Goal: Information Seeking & Learning: Learn about a topic

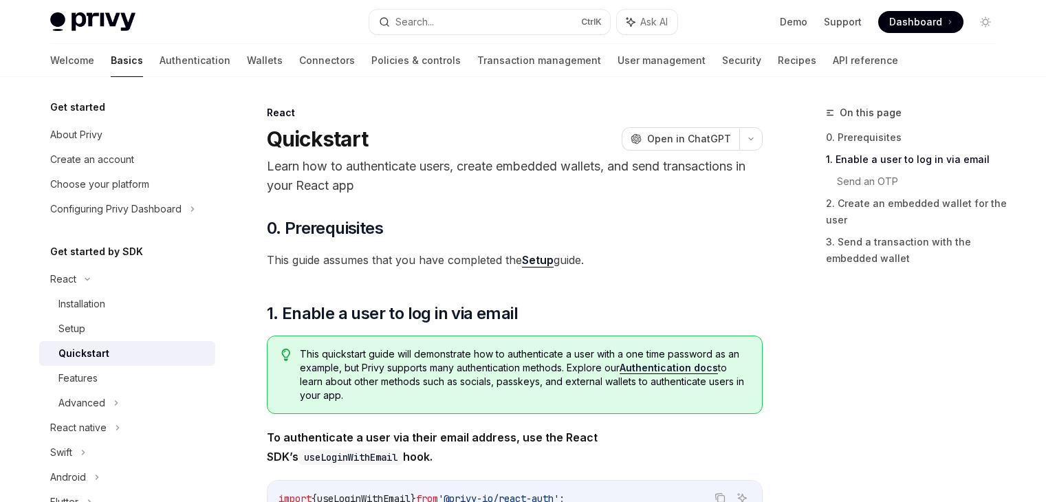
scroll to position [206, 0]
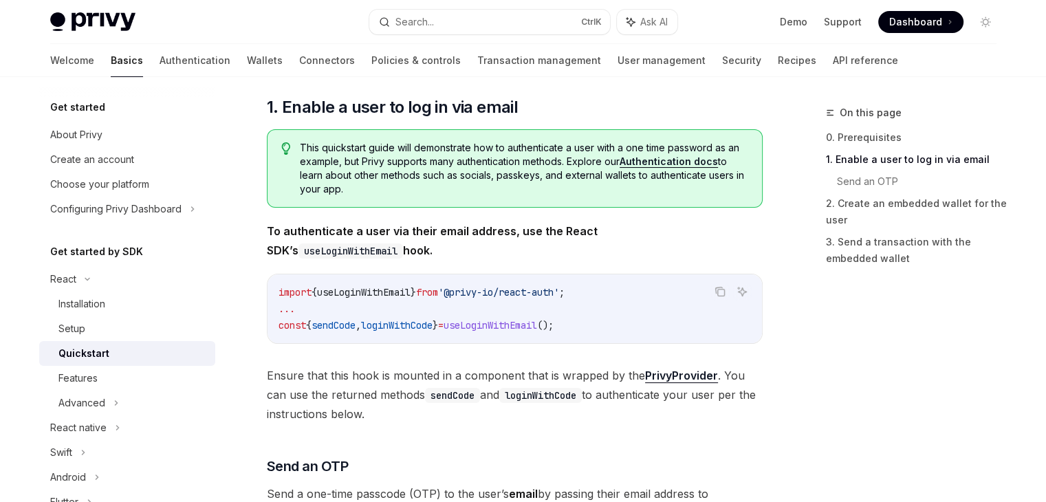
click at [490, 294] on span "'@privy-io/react-auth'" at bounding box center [498, 292] width 121 height 12
click at [535, 202] on div "This quickstart guide will demonstrate how to authenticate a user with a one ti…" at bounding box center [515, 168] width 496 height 78
drag, startPoint x: 510, startPoint y: 290, endPoint x: 518, endPoint y: 289, distance: 8.3
click at [518, 289] on span "'@privy-io/react-auth'" at bounding box center [498, 292] width 121 height 12
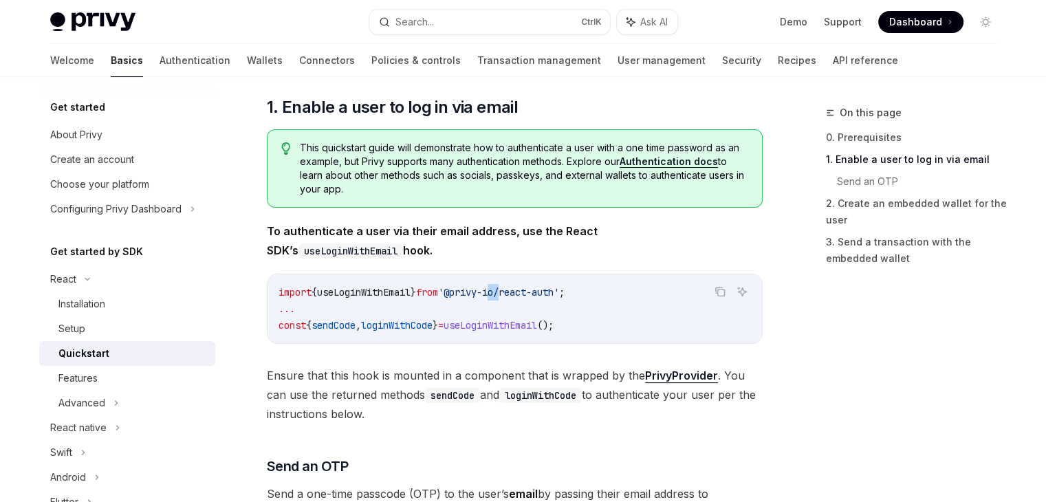
click at [518, 289] on span "'@privy-io/react-auth'" at bounding box center [498, 292] width 121 height 12
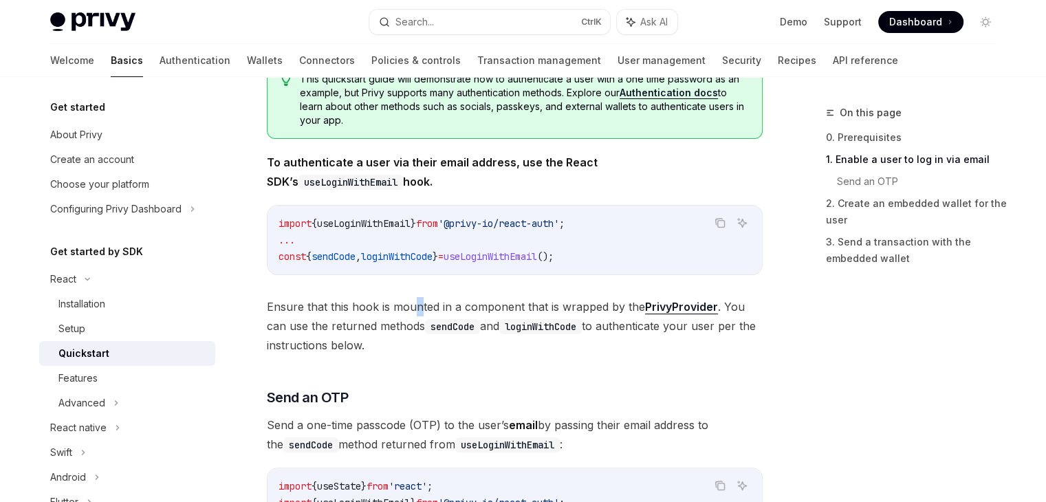
click at [417, 306] on span "Ensure that this hook is mounted in a component that is wrapped by the PrivyPro…" at bounding box center [515, 326] width 496 height 58
click at [417, 323] on span "Ensure that this hook is mounted in a component that is wrapped by the PrivyPro…" at bounding box center [515, 326] width 496 height 58
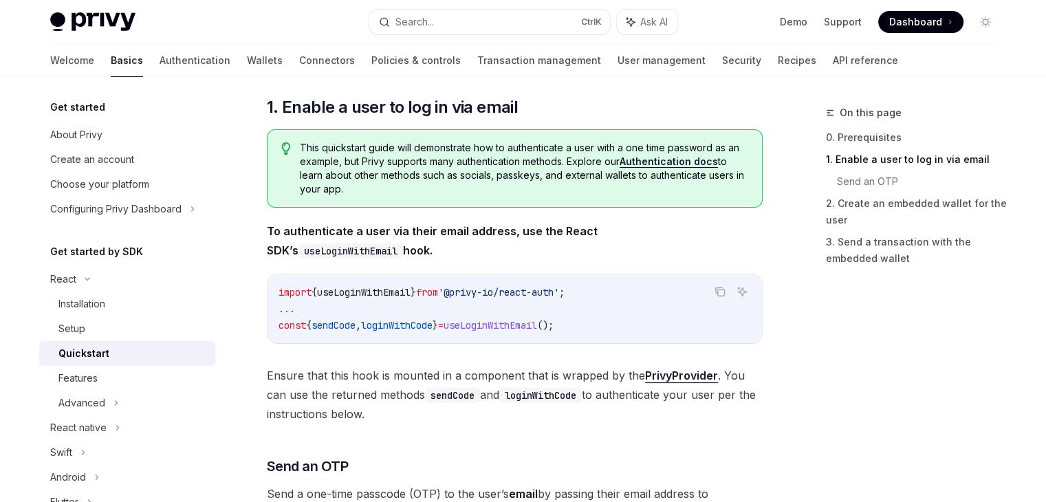
drag, startPoint x: 152, startPoint y: 31, endPoint x: 74, endPoint y: 19, distance: 78.7
click at [74, 19] on div "Privy Docs home page Search... Ctrl K Ask AI Demo Support Dashboard Dashboard S…" at bounding box center [523, 22] width 946 height 44
click at [524, 323] on span "useLoginWithEmail" at bounding box center [491, 325] width 94 height 12
copy span "useLoginWithEmail"
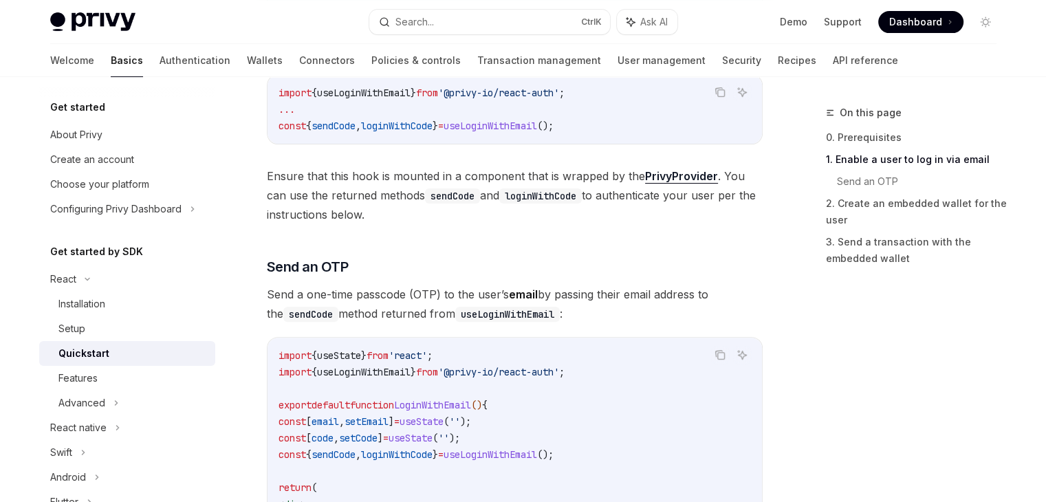
scroll to position [413, 0]
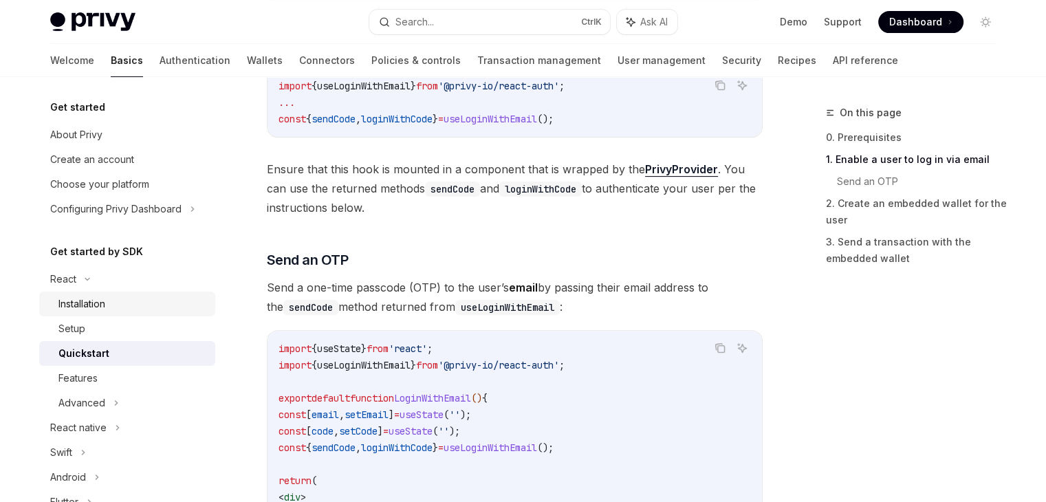
click at [102, 303] on div "Installation" at bounding box center [81, 304] width 47 height 17
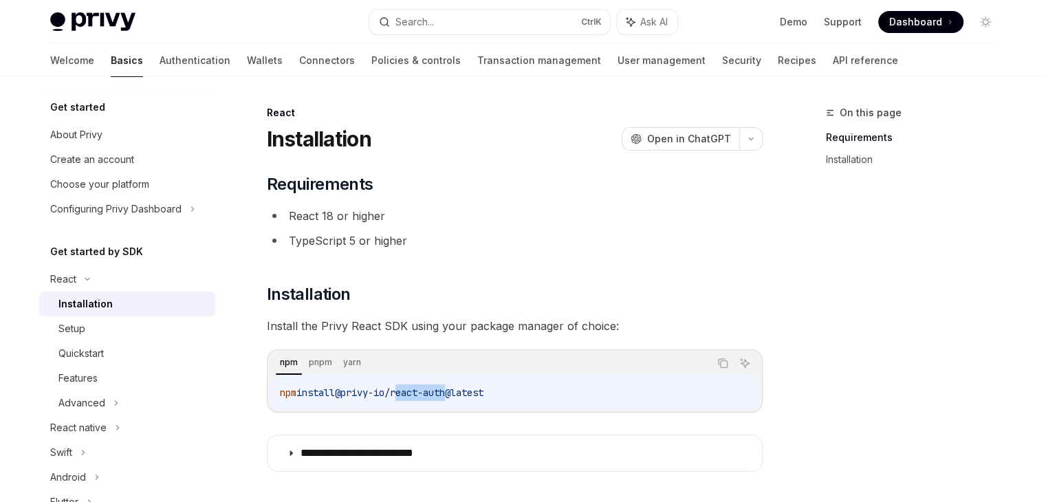
drag, startPoint x: 407, startPoint y: 392, endPoint x: 457, endPoint y: 392, distance: 50.2
click at [457, 392] on span "@privy-io/react-auth@latest" at bounding box center [409, 393] width 149 height 12
drag, startPoint x: 458, startPoint y: 389, endPoint x: 426, endPoint y: 391, distance: 31.7
click at [457, 389] on span "@privy-io/react-auth@latest" at bounding box center [409, 393] width 149 height 12
click at [409, 395] on span "@privy-io/react-auth@latest" at bounding box center [409, 393] width 149 height 12
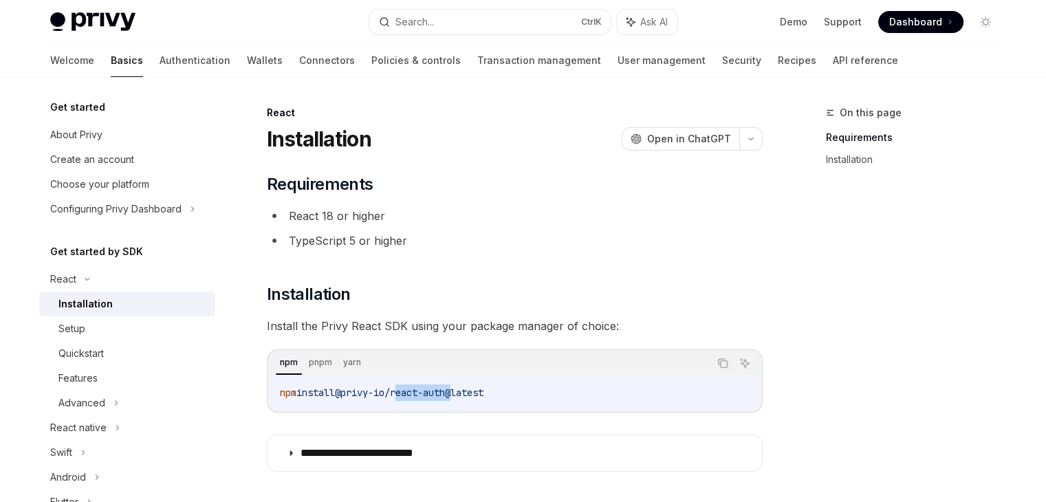
drag, startPoint x: 406, startPoint y: 392, endPoint x: 464, endPoint y: 393, distance: 57.8
click at [464, 393] on span "@privy-io/react-auth@latest" at bounding box center [409, 393] width 149 height 12
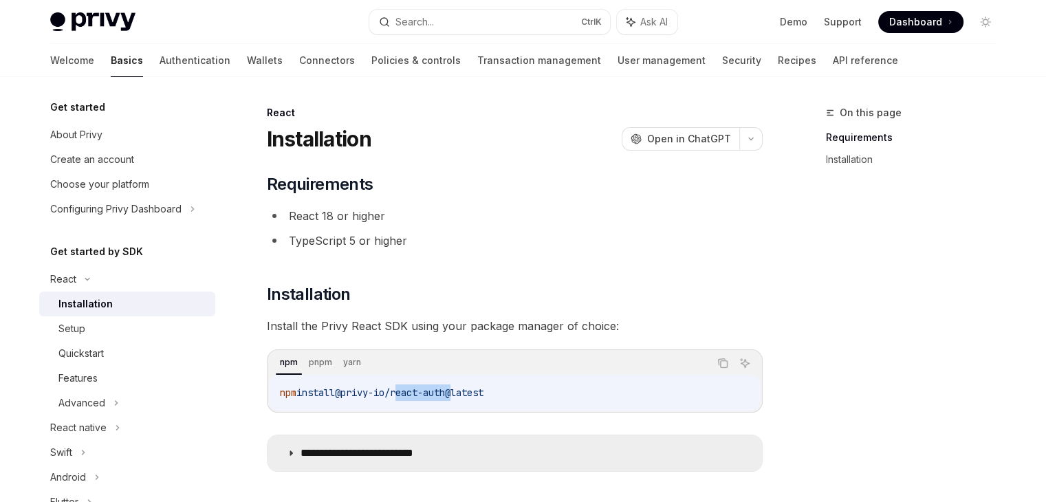
copy span "react-auth"
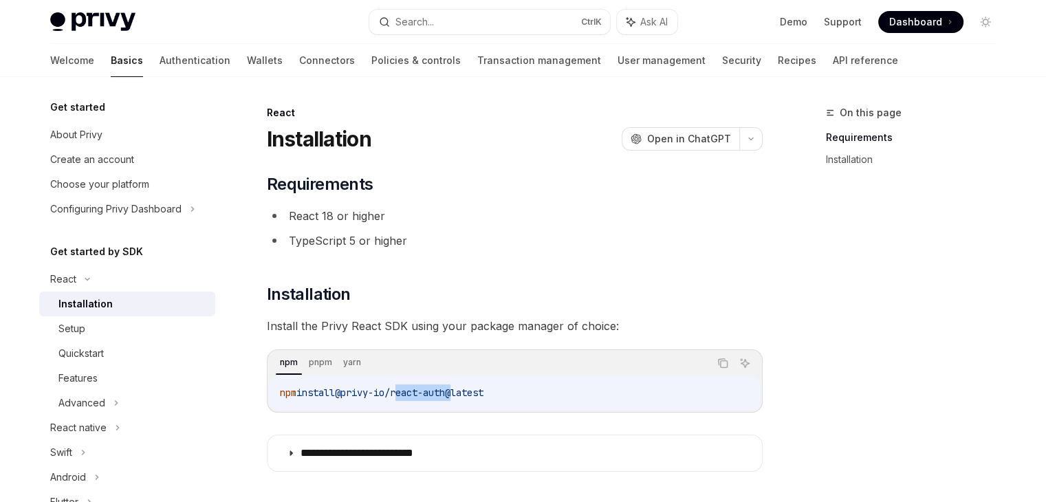
scroll to position [173, 0]
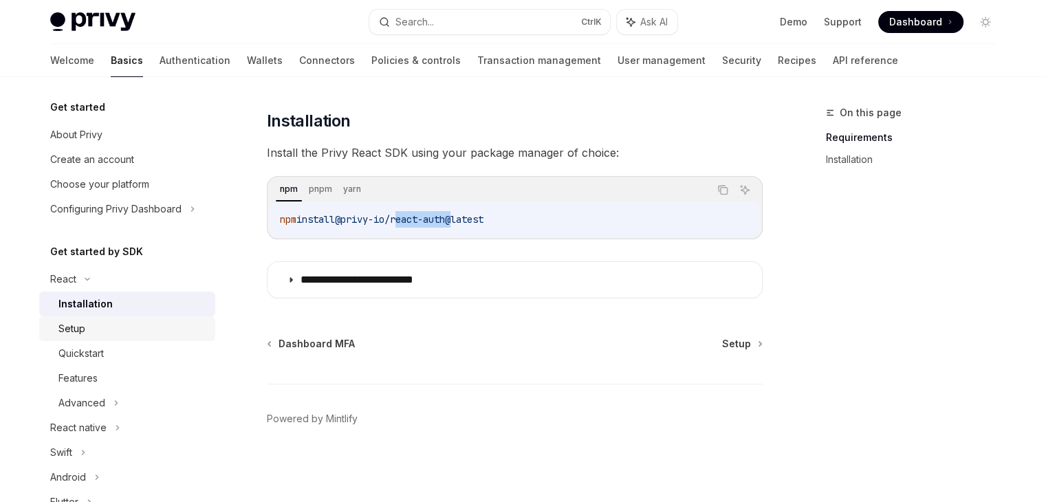
click at [125, 329] on div "Setup" at bounding box center [132, 328] width 149 height 17
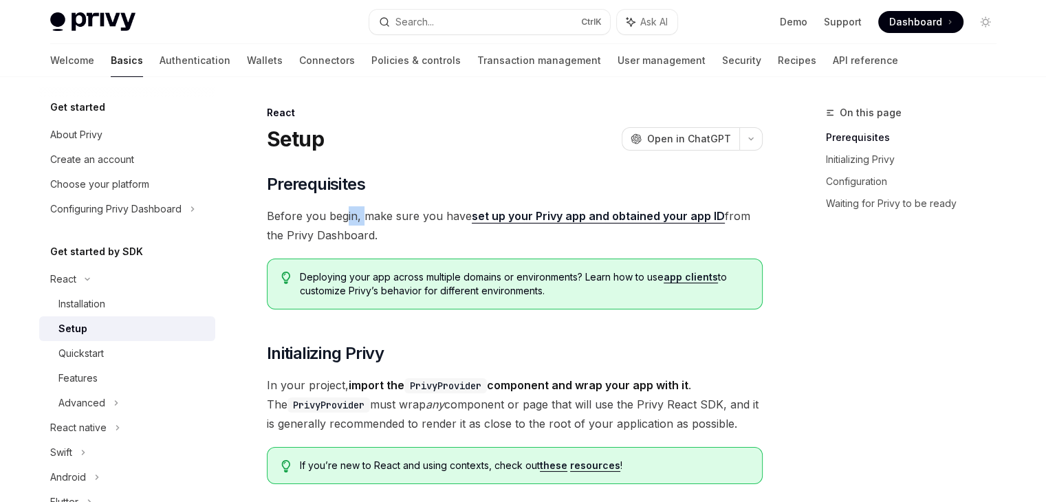
drag, startPoint x: 343, startPoint y: 219, endPoint x: 366, endPoint y: 219, distance: 22.7
click at [366, 219] on span "Before you begin, make sure you have set up your Privy app and obtained your ap…" at bounding box center [515, 225] width 496 height 39
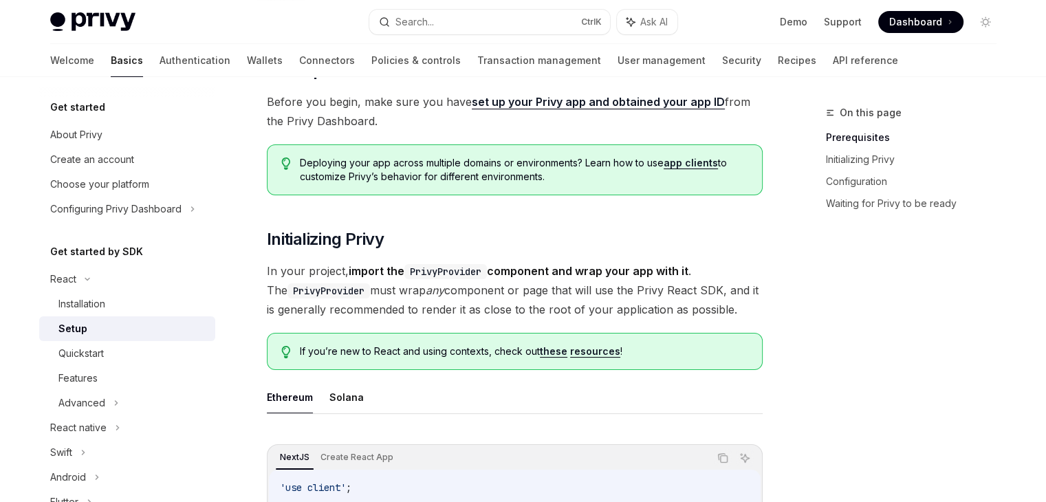
scroll to position [138, 0]
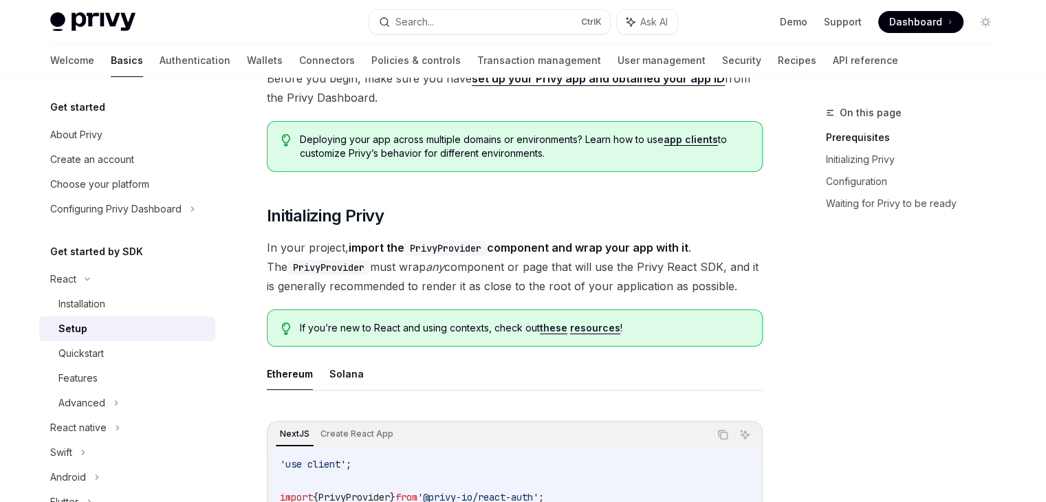
click at [435, 249] on code "PrivyProvider" at bounding box center [445, 248] width 83 height 15
copy strong "PrivyProvider"
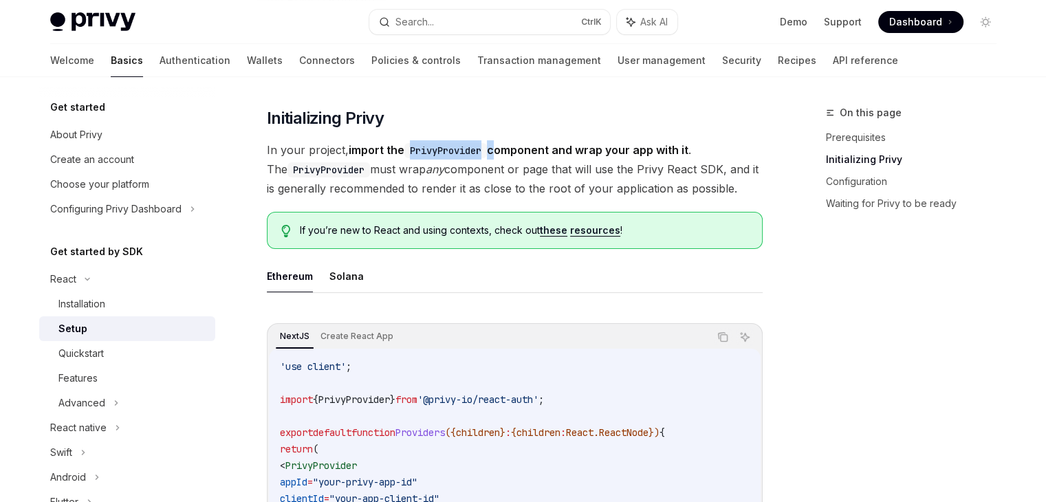
scroll to position [275, 0]
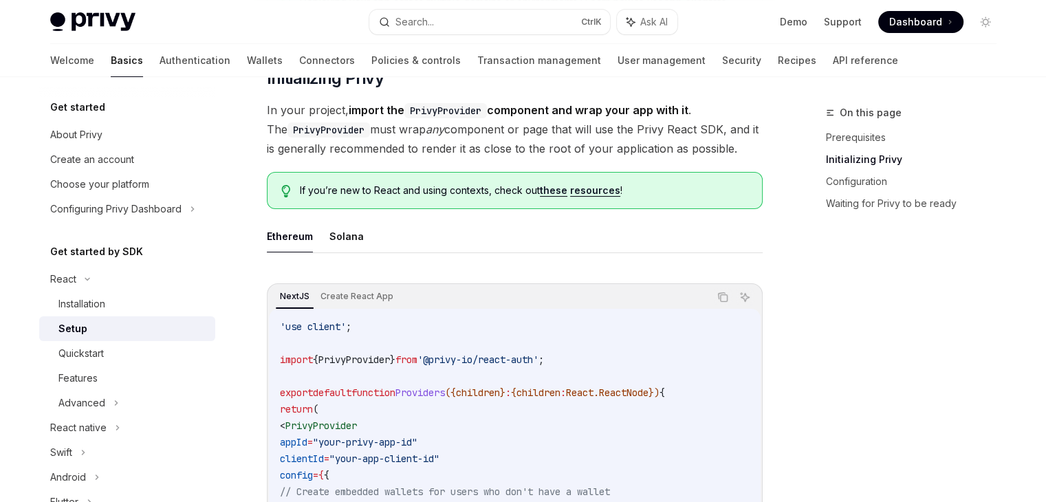
click at [464, 133] on span "In your project, import the PrivyProvider component and wrap your app with it .…" at bounding box center [515, 129] width 496 height 58
click at [451, 131] on span "In your project, import the PrivyProvider component and wrap your app with it .…" at bounding box center [515, 129] width 496 height 58
click at [450, 130] on span "In your project, import the PrivyProvider component and wrap your app with it .…" at bounding box center [515, 129] width 496 height 58
click at [490, 146] on span "In your project, import the PrivyProvider component and wrap your app with it .…" at bounding box center [515, 129] width 496 height 58
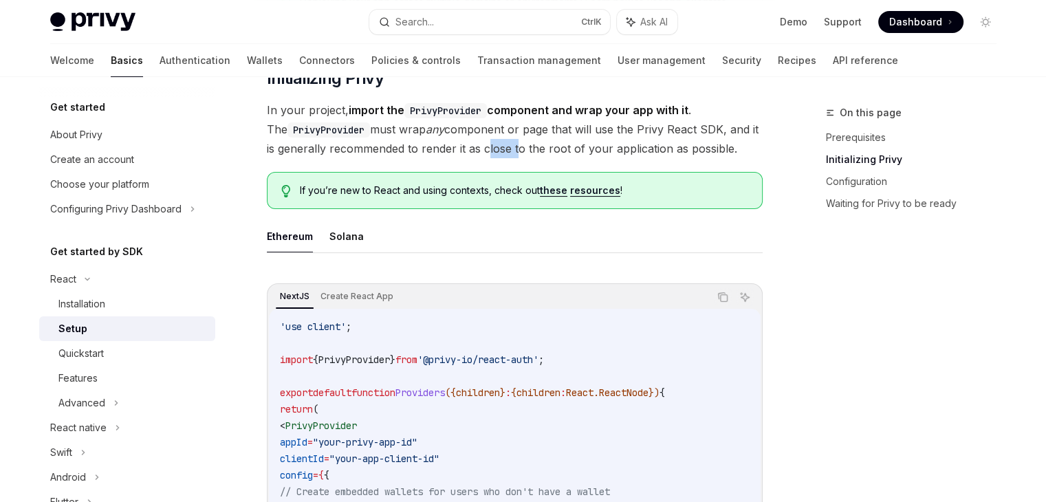
click at [490, 146] on span "In your project, import the PrivyProvider component and wrap your app with it .…" at bounding box center [515, 129] width 496 height 58
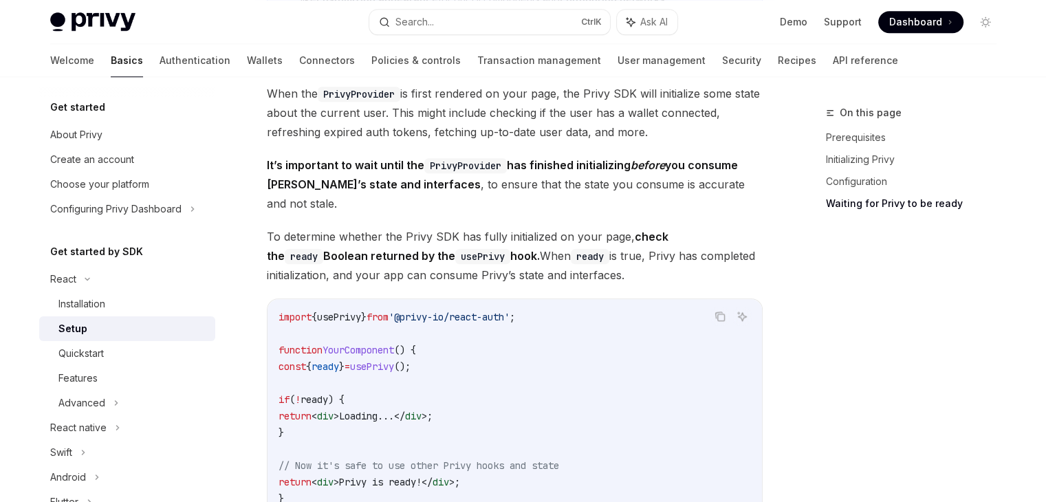
scroll to position [1375, 0]
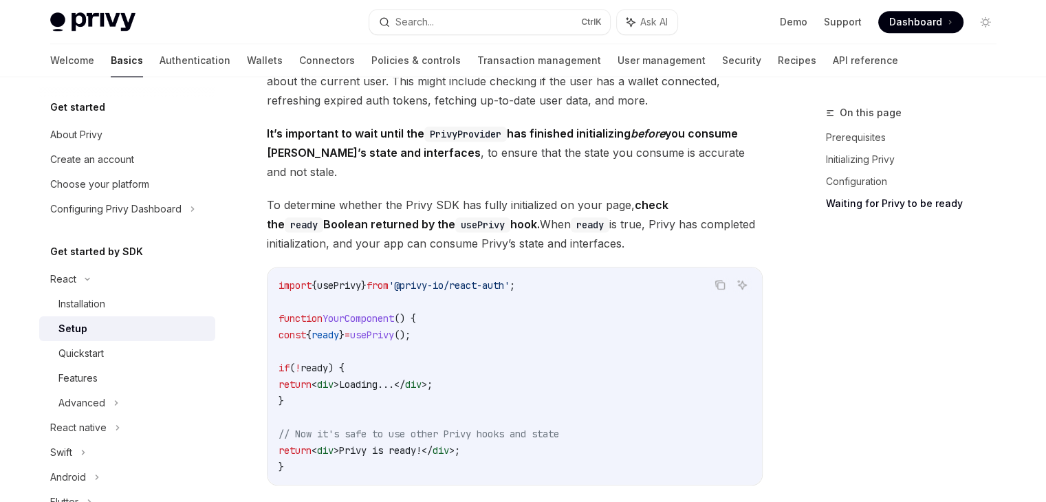
click at [328, 362] on span "ready" at bounding box center [315, 368] width 28 height 12
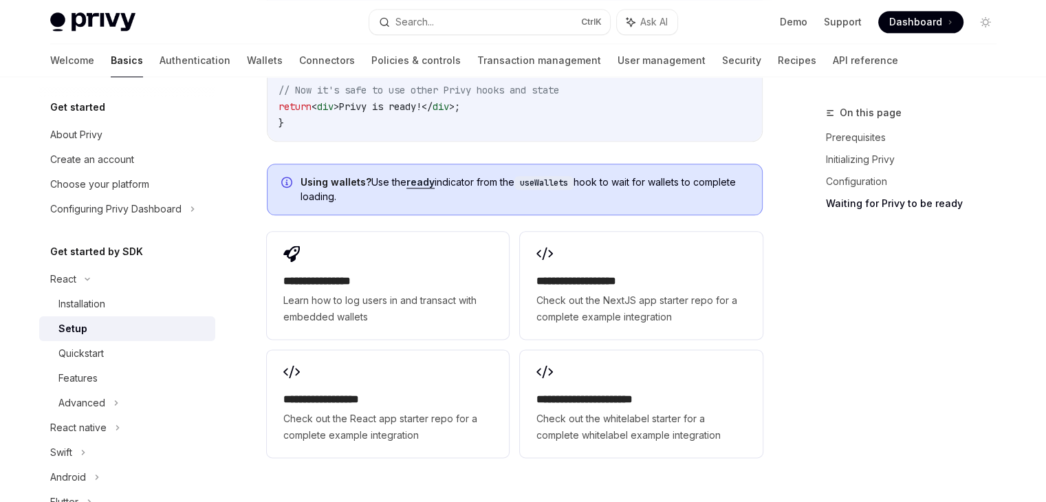
scroll to position [1862, 0]
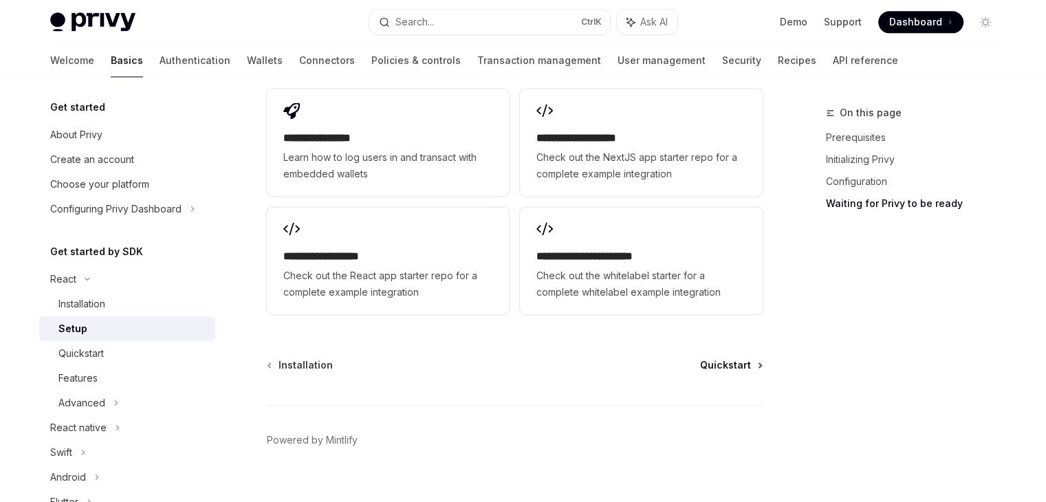
click at [719, 358] on span "Quickstart" at bounding box center [725, 365] width 51 height 14
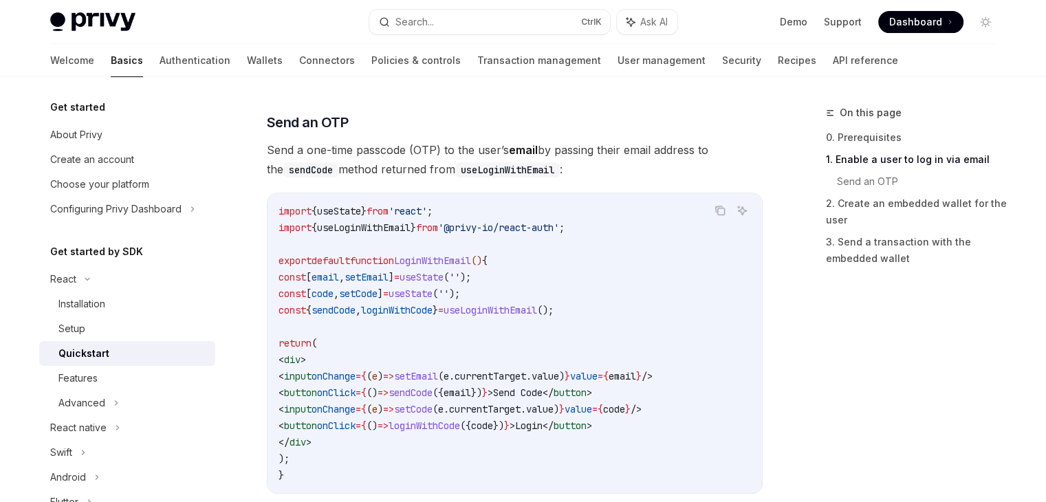
scroll to position [481, 0]
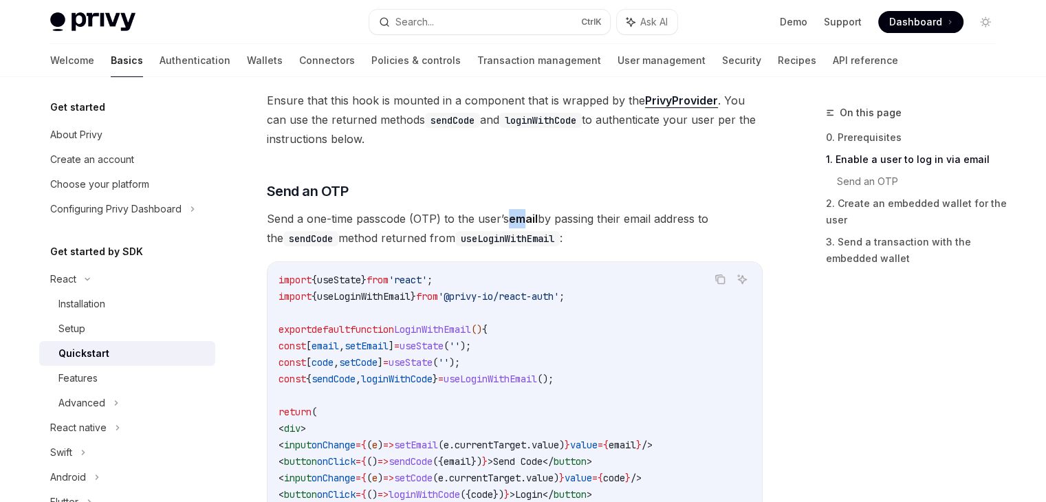
drag, startPoint x: 512, startPoint y: 218, endPoint x: 525, endPoint y: 219, distance: 13.1
click at [525, 219] on strong "email" at bounding box center [523, 219] width 29 height 14
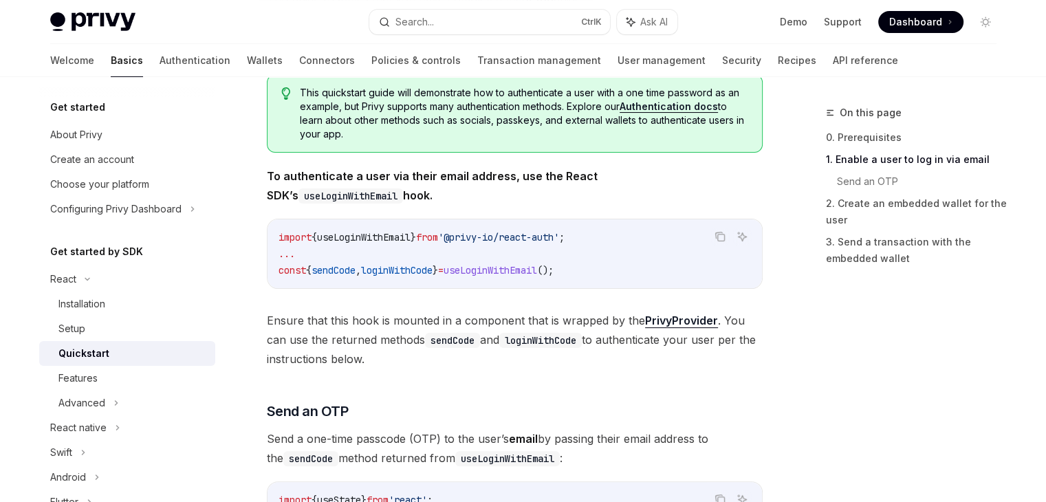
scroll to position [275, 0]
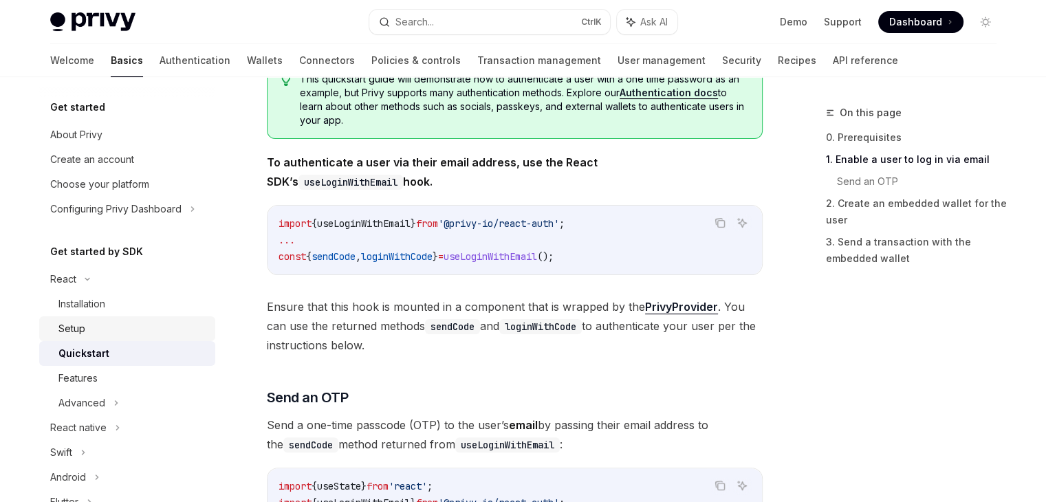
click at [142, 333] on div "Setup" at bounding box center [132, 328] width 149 height 17
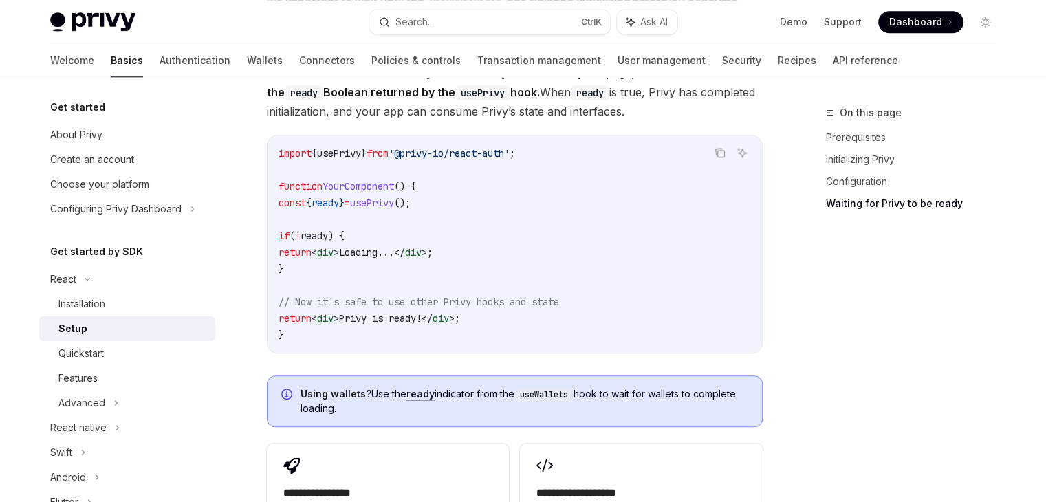
scroll to position [1513, 0]
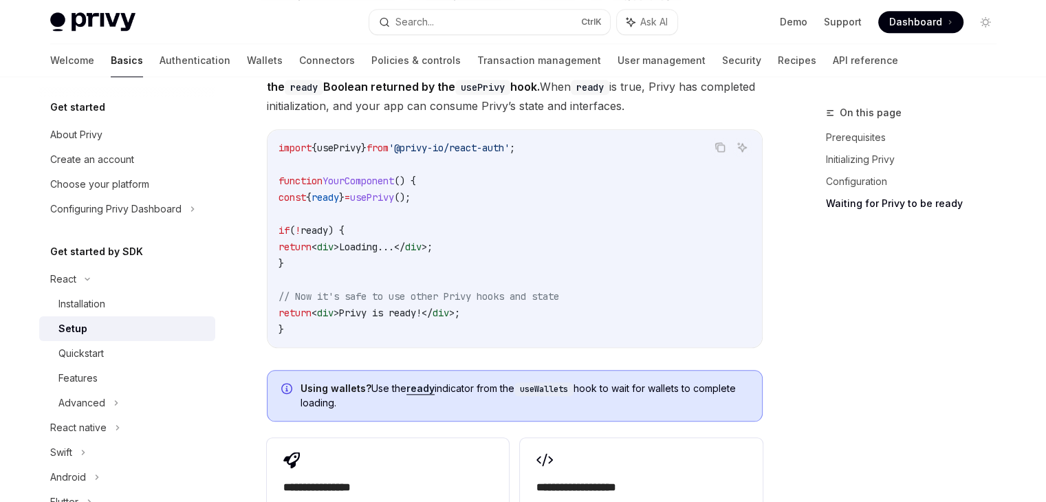
click at [332, 290] on span "// Now it's safe to use other Privy hooks and state" at bounding box center [419, 296] width 281 height 12
click at [337, 290] on span "// Now it's safe to use other Privy hooks and state" at bounding box center [419, 296] width 281 height 12
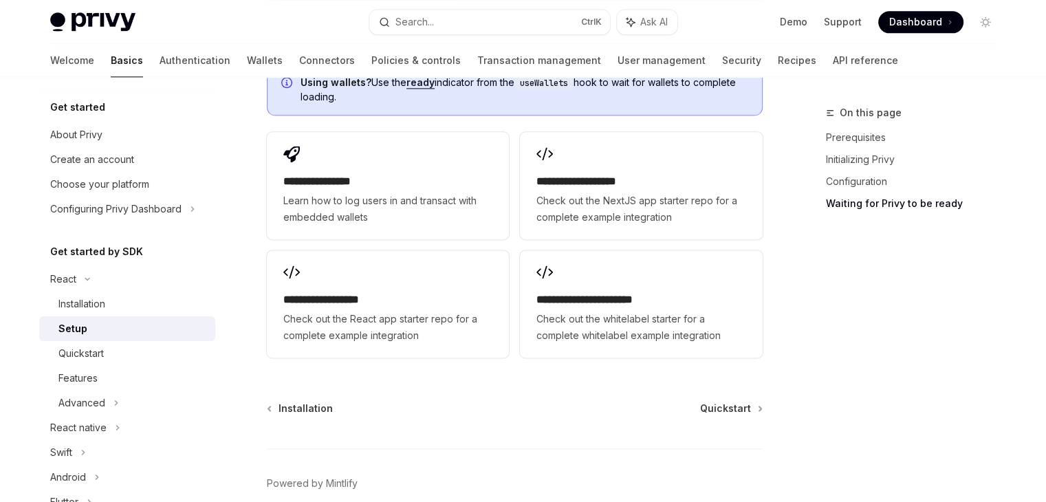
scroll to position [1794, 0]
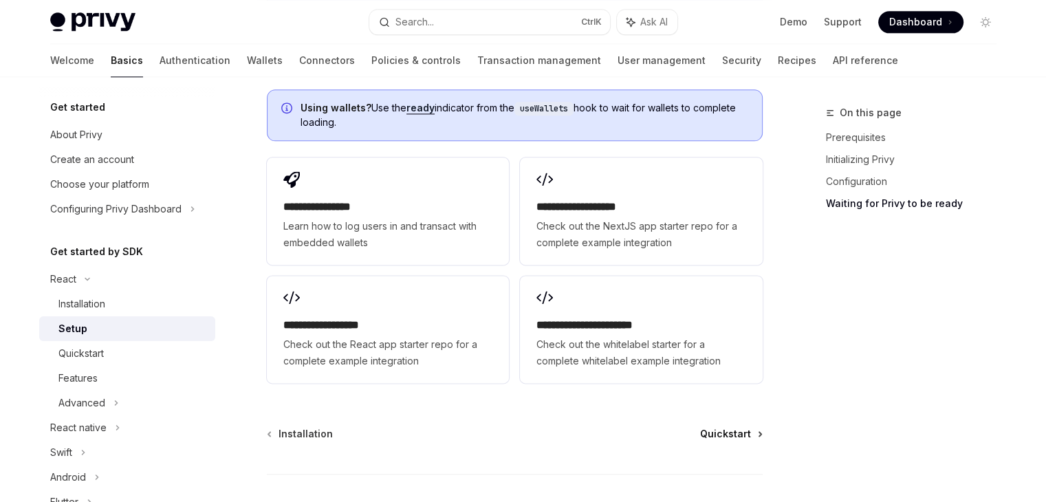
click at [749, 427] on span "Quickstart" at bounding box center [725, 434] width 51 height 14
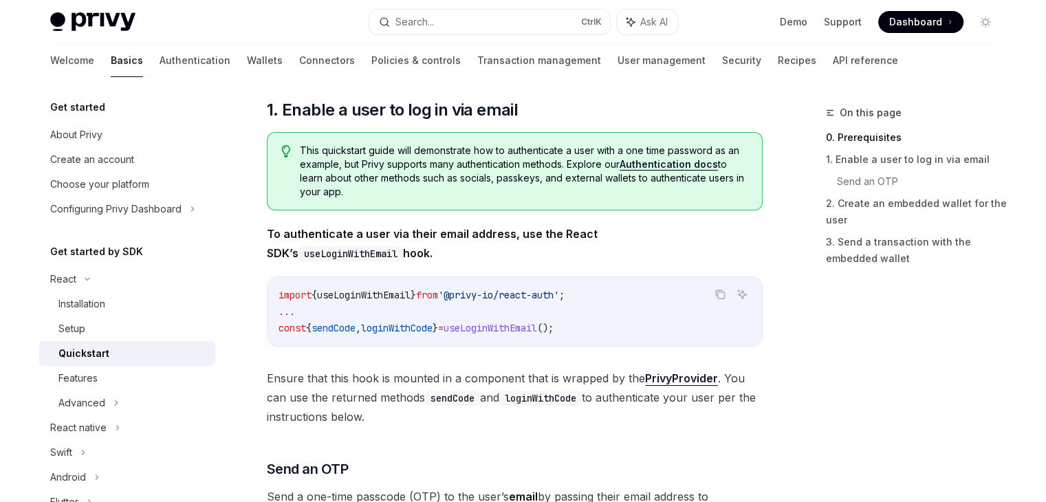
scroll to position [206, 0]
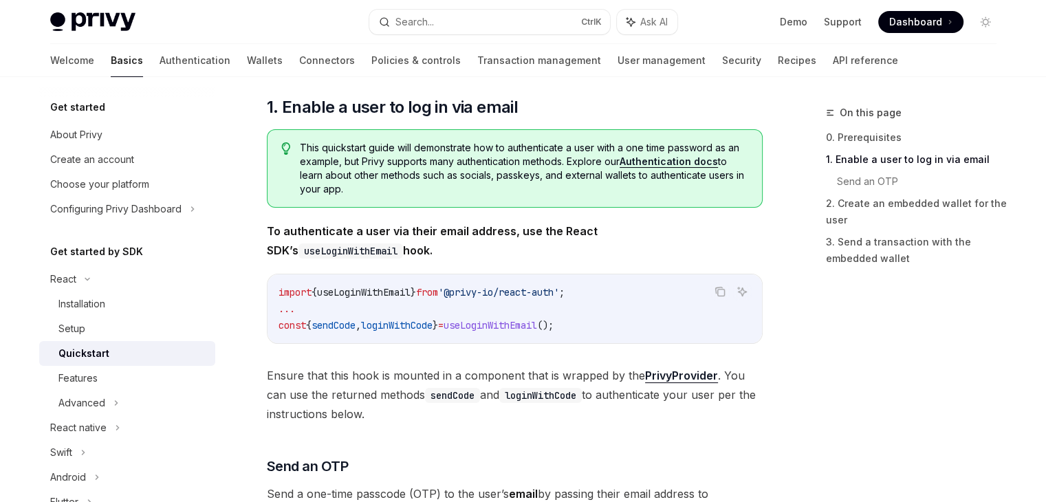
click at [556, 229] on strong "To authenticate a user via their email address, use the React SDK’s useLoginWit…" at bounding box center [432, 240] width 331 height 33
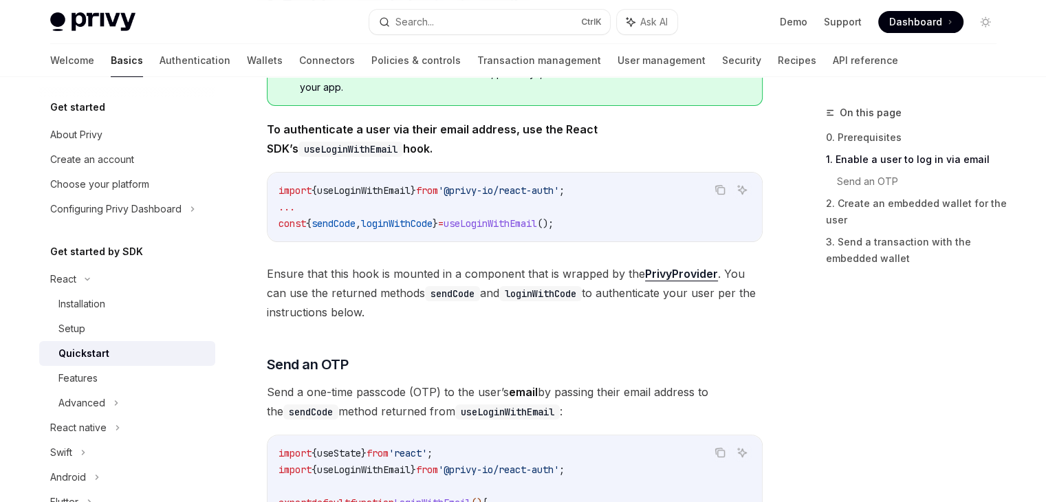
scroll to position [344, 0]
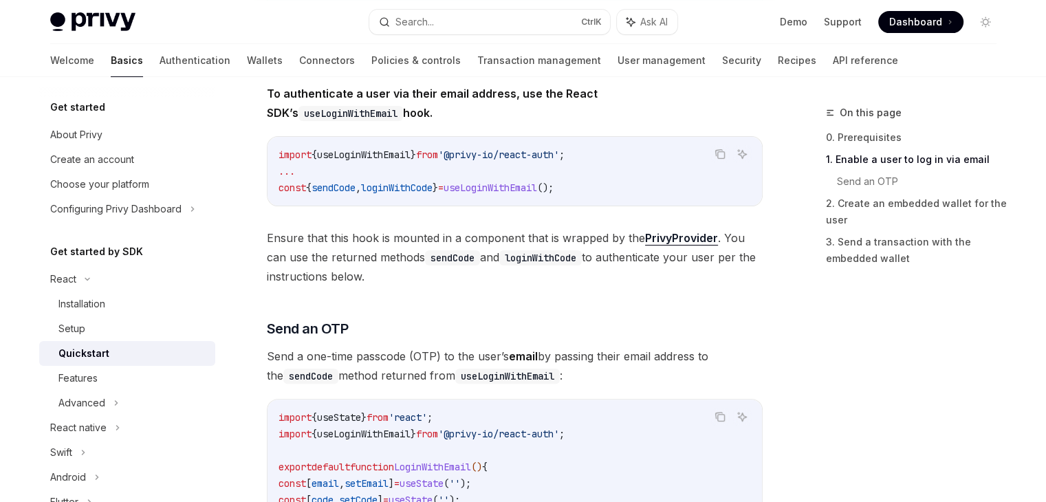
click at [536, 188] on span "useLoginWithEmail" at bounding box center [491, 188] width 94 height 12
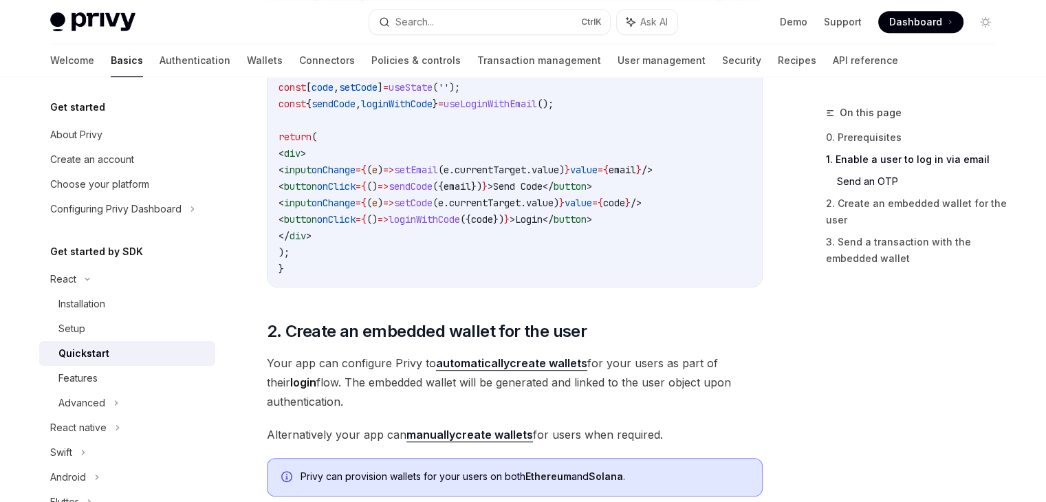
scroll to position [894, 0]
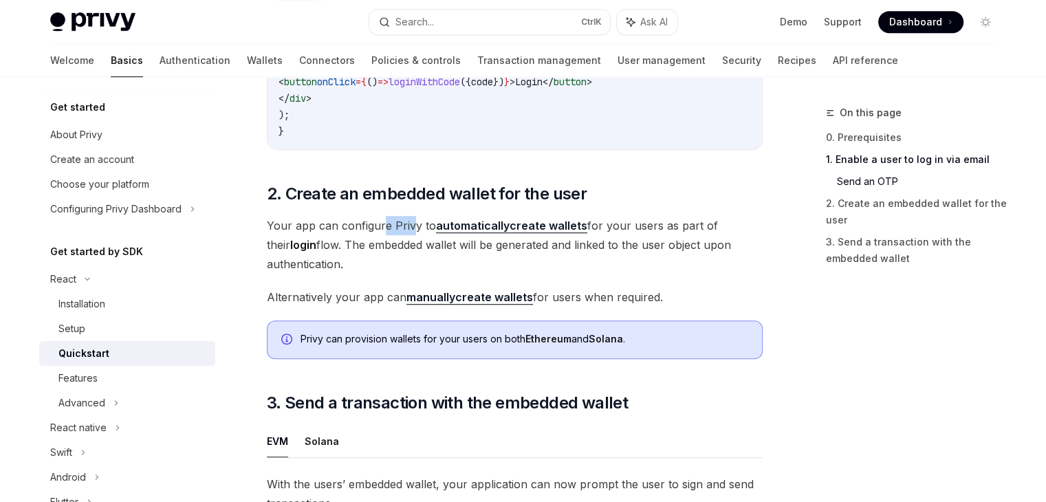
drag, startPoint x: 382, startPoint y: 228, endPoint x: 409, endPoint y: 232, distance: 26.4
click at [409, 232] on span "Your app can configure Privy to automatically create wallets for your users as …" at bounding box center [515, 245] width 496 height 58
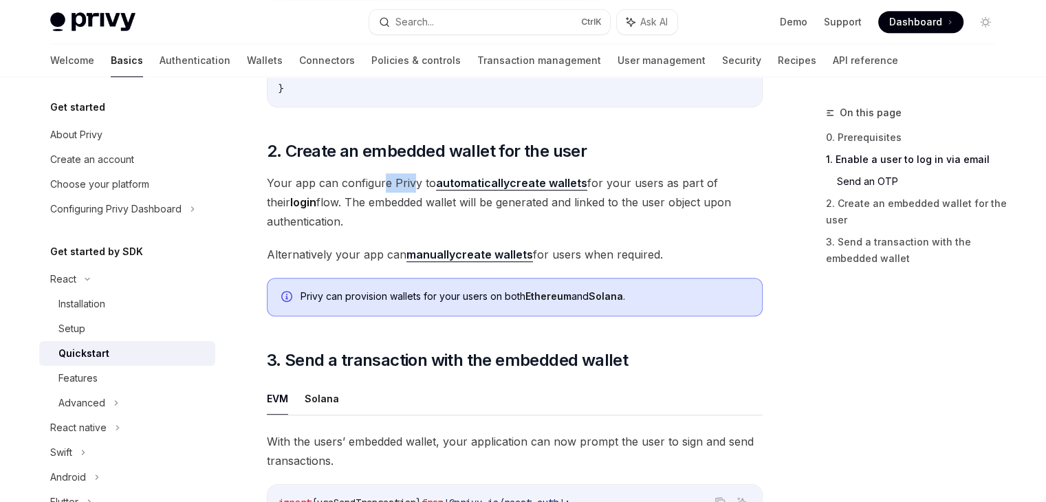
scroll to position [963, 0]
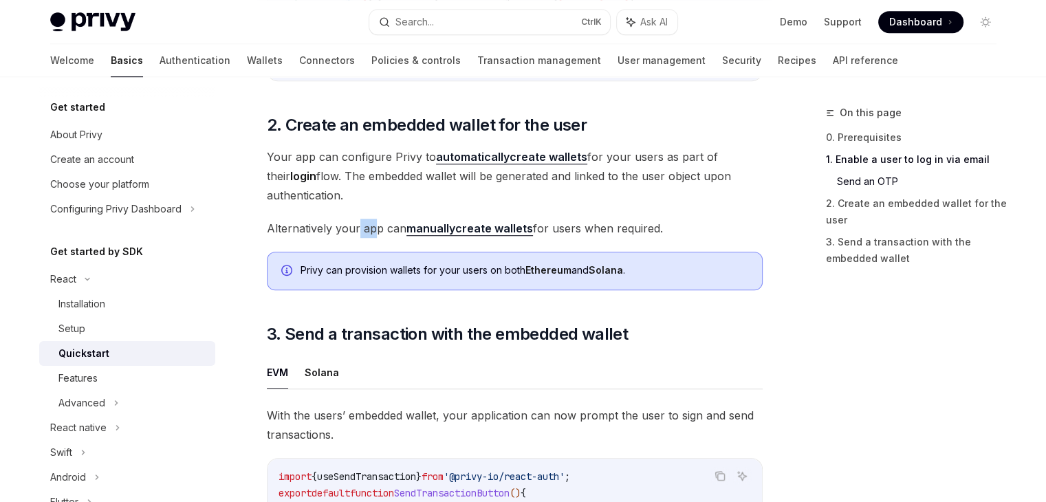
drag, startPoint x: 356, startPoint y: 232, endPoint x: 374, endPoint y: 232, distance: 17.9
click at [374, 232] on span "Alternatively your app can manually create wallets for users when required." at bounding box center [515, 228] width 496 height 19
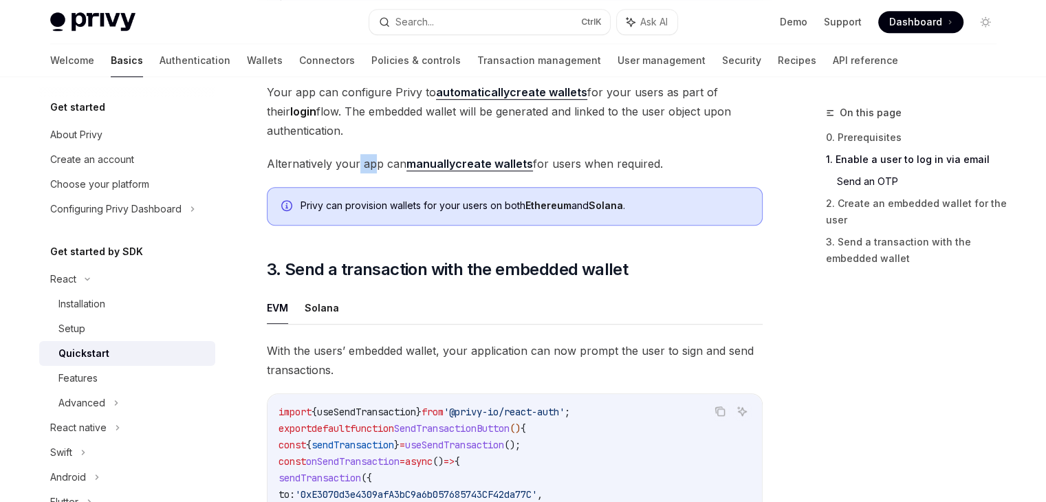
scroll to position [1169, 0]
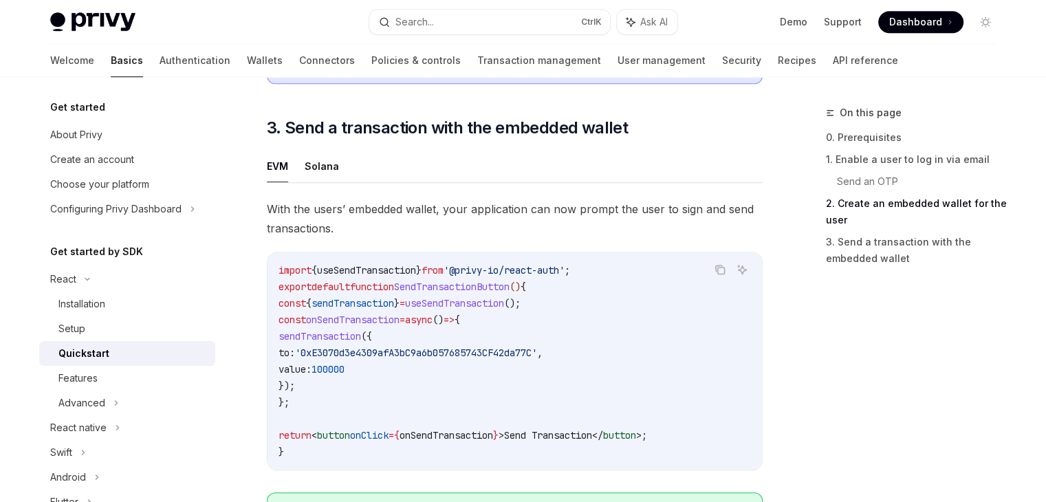
click at [352, 342] on span "sendTransaction" at bounding box center [320, 336] width 83 height 12
copy span "sendTransaction"
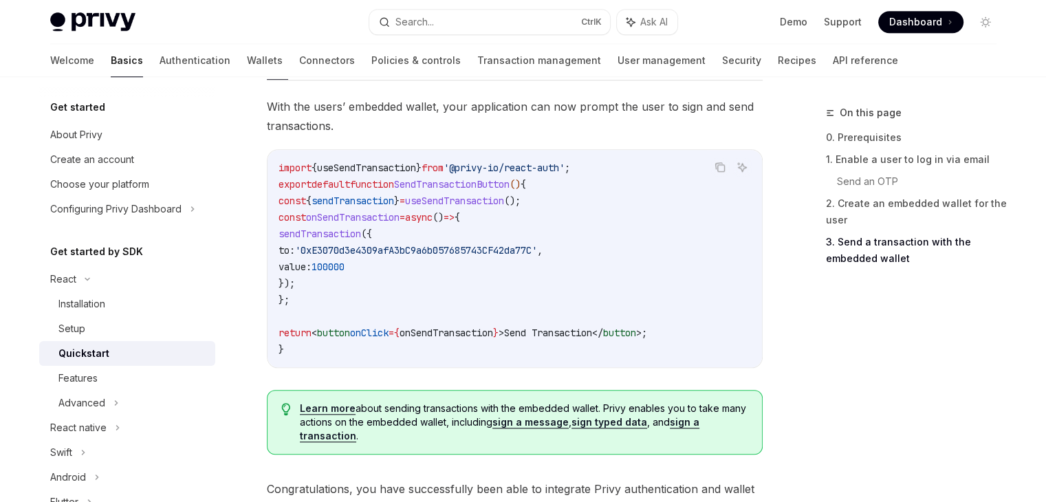
scroll to position [1307, 0]
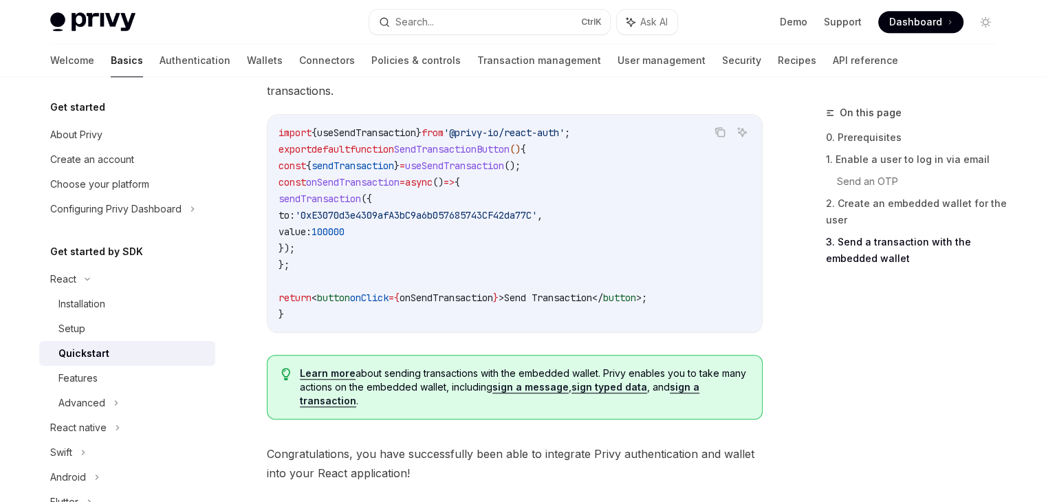
click at [371, 303] on span "onClick" at bounding box center [369, 298] width 39 height 12
click at [372, 301] on span "onClick" at bounding box center [369, 298] width 39 height 12
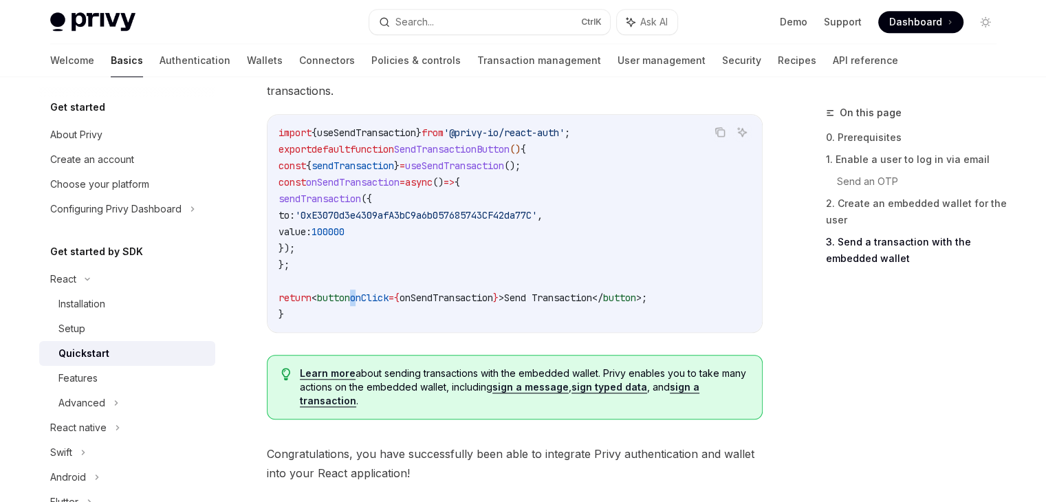
click at [372, 301] on span "onClick" at bounding box center [369, 298] width 39 height 12
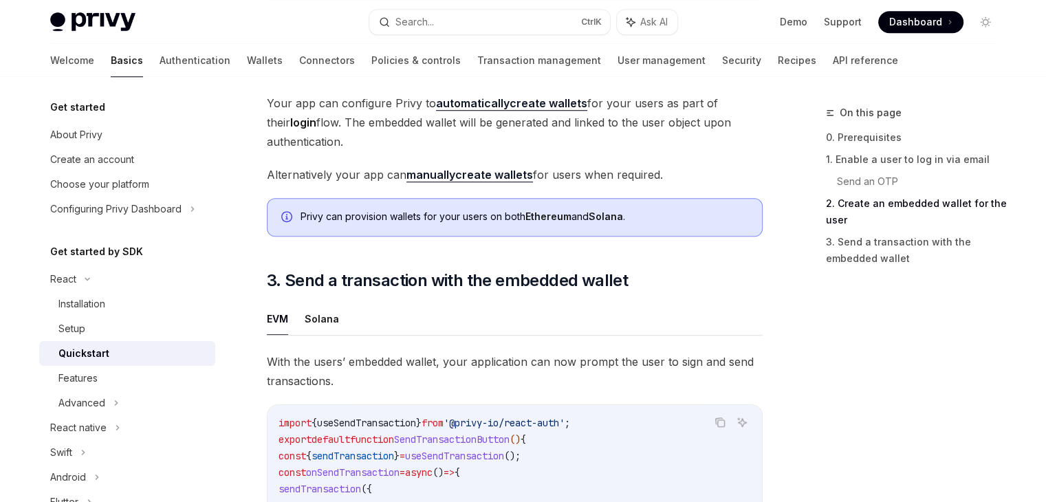
scroll to position [1014, 0]
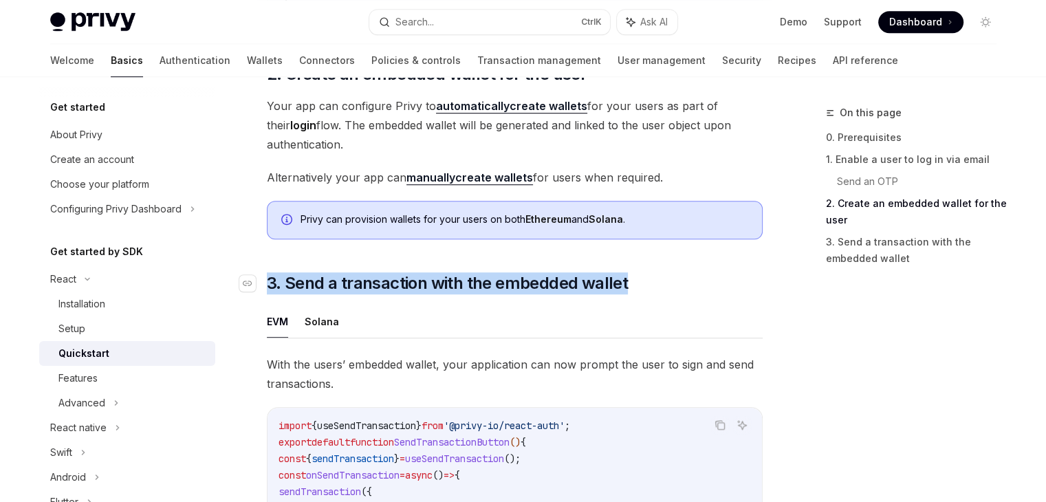
drag, startPoint x: 633, startPoint y: 287, endPoint x: 261, endPoint y: 286, distance: 372.8
click at [267, 286] on h2 "​ 3. Send a transaction with the embedded wallet" at bounding box center [515, 283] width 496 height 22
click at [635, 281] on h2 "​ 3. Send a transaction with the embedded wallet" at bounding box center [515, 283] width 496 height 22
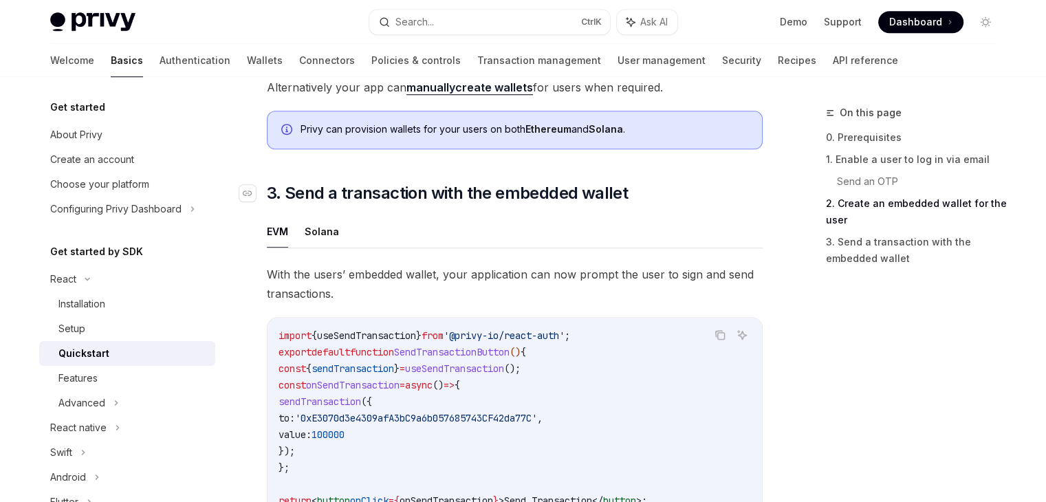
scroll to position [1151, 0]
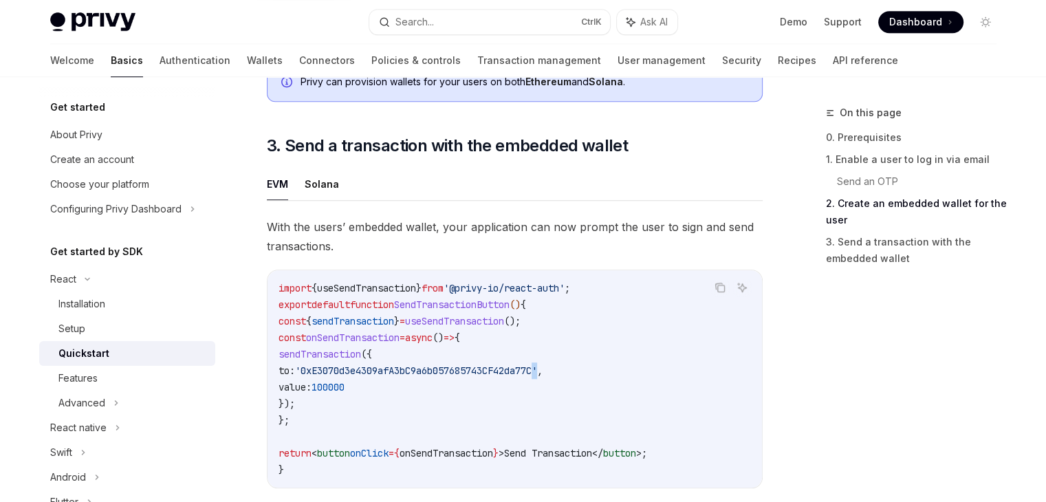
click at [537, 373] on span "'0xE3070d3e4309afA3bC9a6b057685743CF42da77C'" at bounding box center [416, 371] width 242 height 12
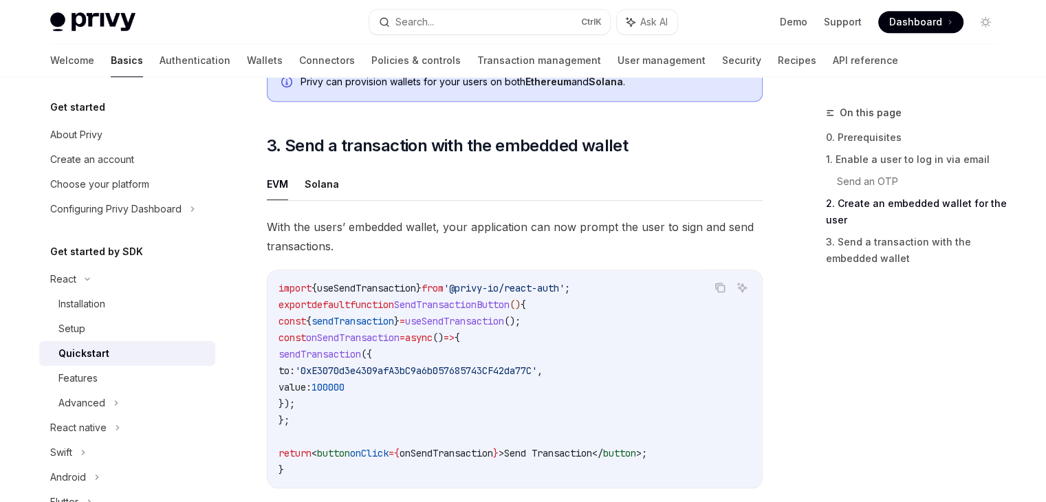
click at [537, 373] on span "'0xE3070d3e4309afA3bC9a6b057685743CF42da77C'" at bounding box center [416, 371] width 242 height 12
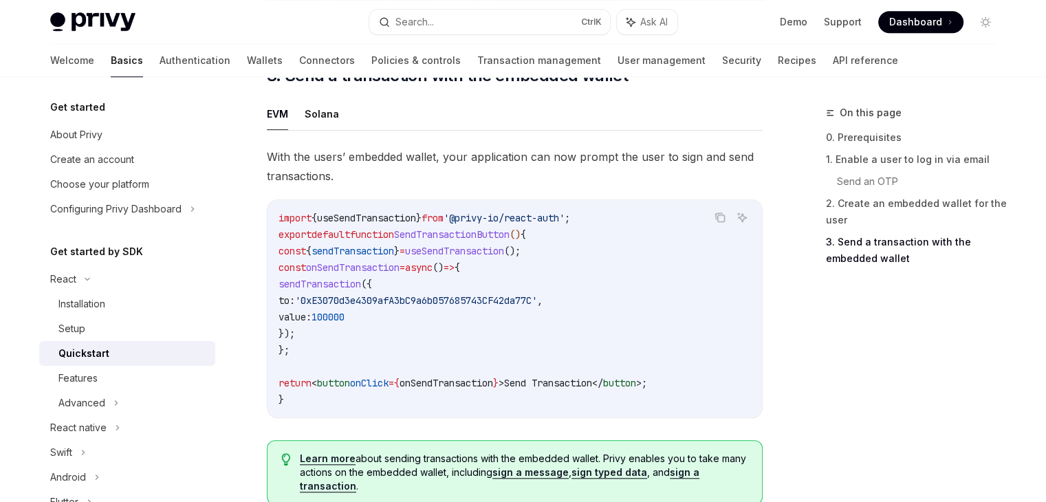
scroll to position [1220, 0]
click at [373, 271] on span "onSendTransaction" at bounding box center [353, 269] width 94 height 12
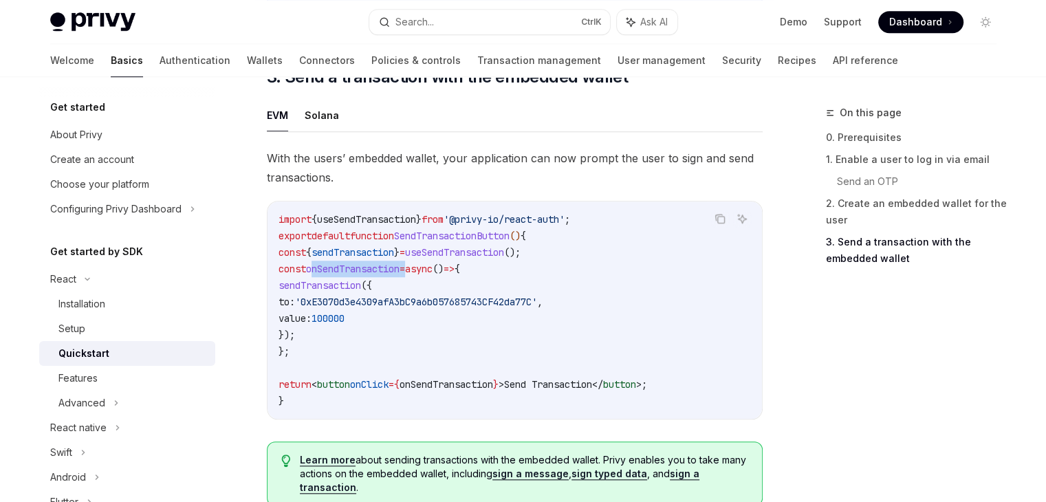
click at [373, 271] on span "onSendTransaction" at bounding box center [353, 269] width 94 height 12
click at [345, 320] on span "100000" at bounding box center [328, 318] width 33 height 12
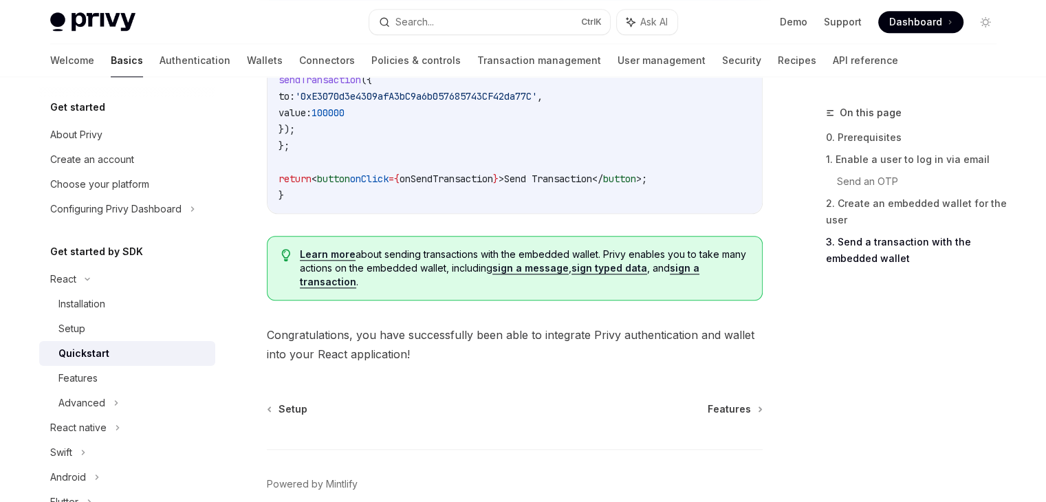
scroll to position [1426, 0]
click at [720, 415] on span "Features" at bounding box center [729, 409] width 43 height 14
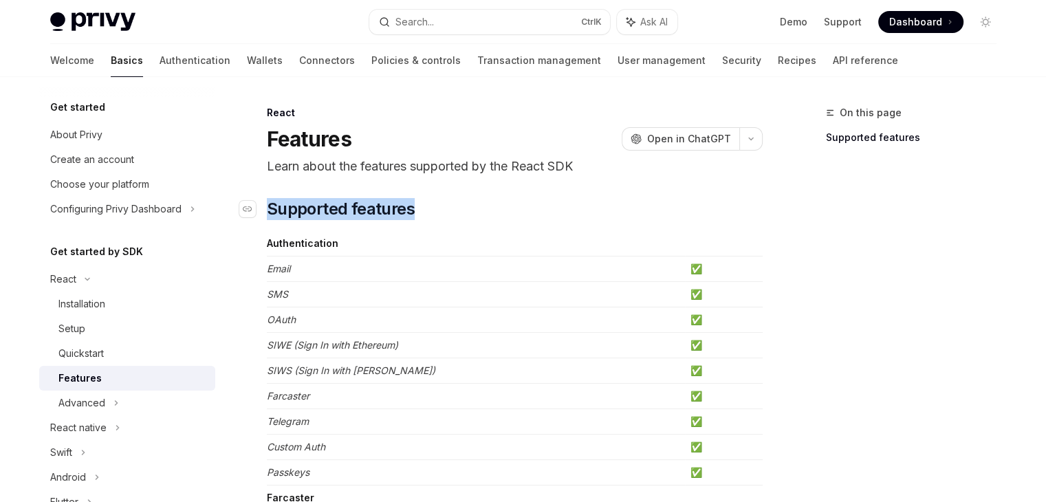
drag, startPoint x: 419, startPoint y: 208, endPoint x: 265, endPoint y: 218, distance: 153.7
click at [267, 218] on h2 "​ Supported features" at bounding box center [515, 209] width 496 height 22
click at [353, 206] on span "Supported features" at bounding box center [341, 209] width 148 height 22
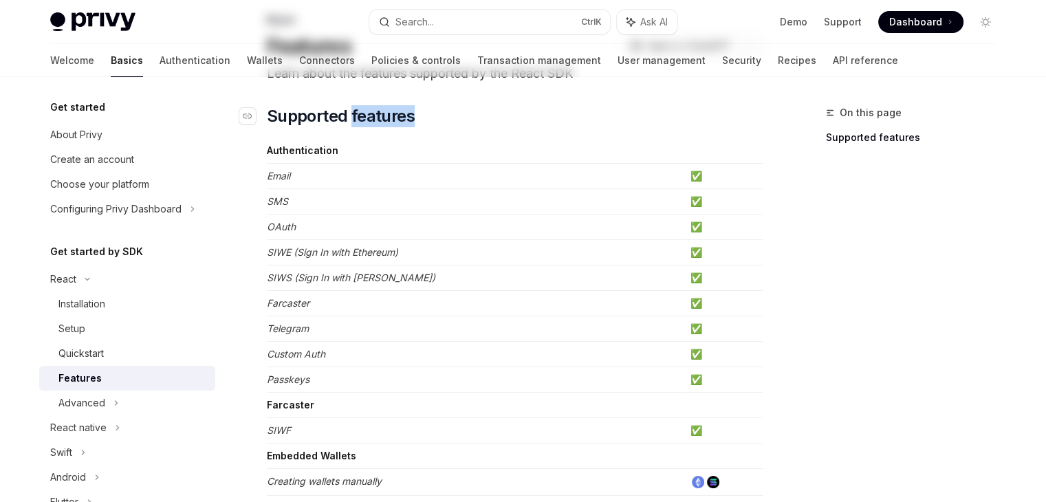
scroll to position [94, 0]
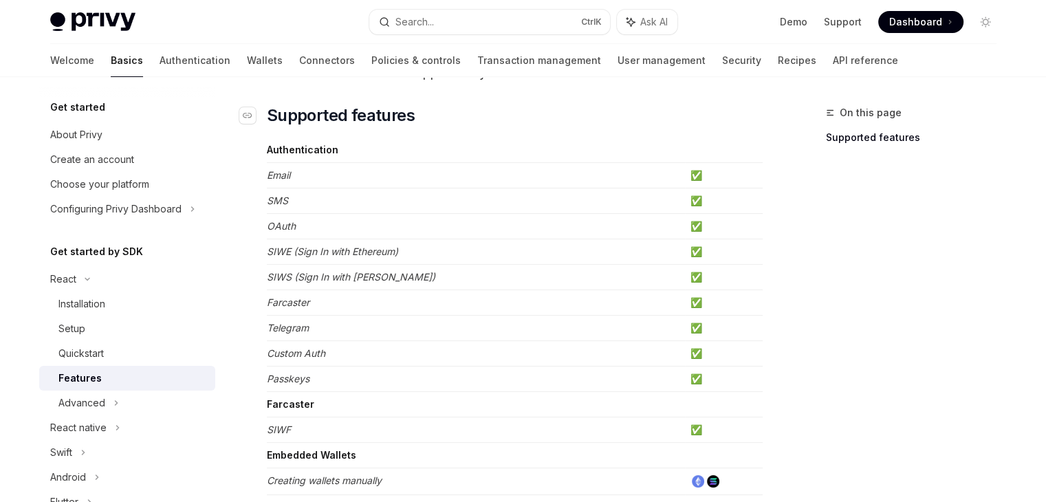
click at [353, 206] on td "SMS" at bounding box center [476, 200] width 418 height 25
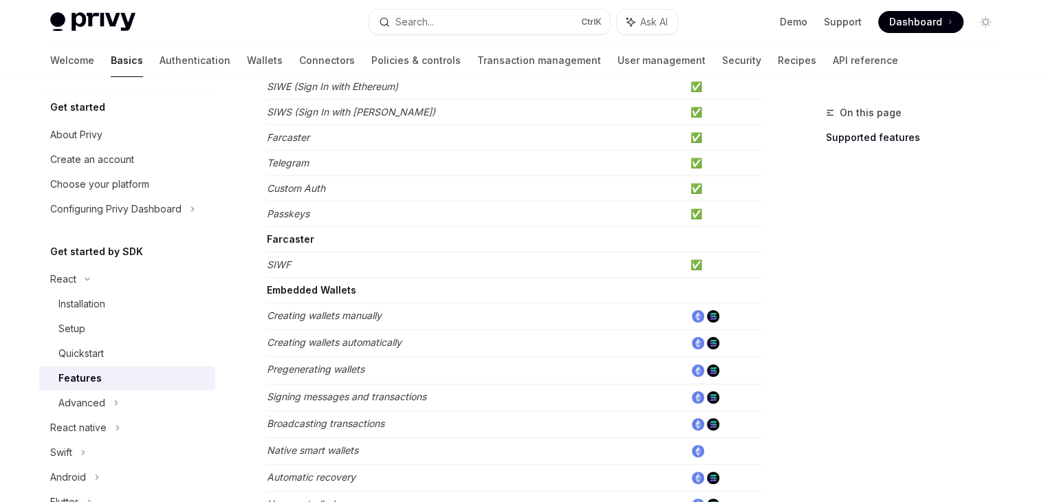
scroll to position [272, 0]
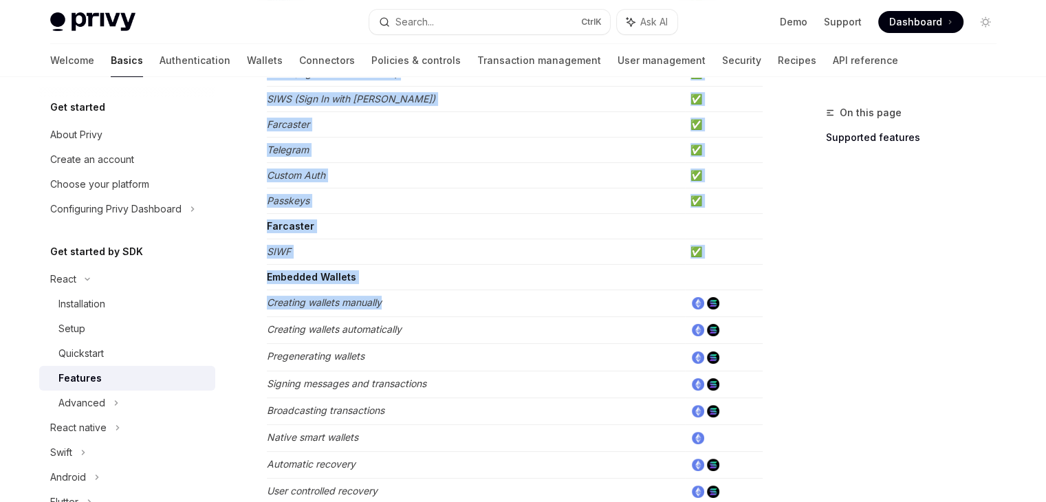
drag, startPoint x: 506, startPoint y: 305, endPoint x: 257, endPoint y: 308, distance: 249.0
click at [257, 308] on div "React Features OpenAI Open in ChatGPT Learn about the features supported by the…" at bounding box center [385, 512] width 759 height 1359
click at [258, 308] on div "React Features OpenAI Open in ChatGPT Learn about the features supported by the…" at bounding box center [385, 512] width 759 height 1359
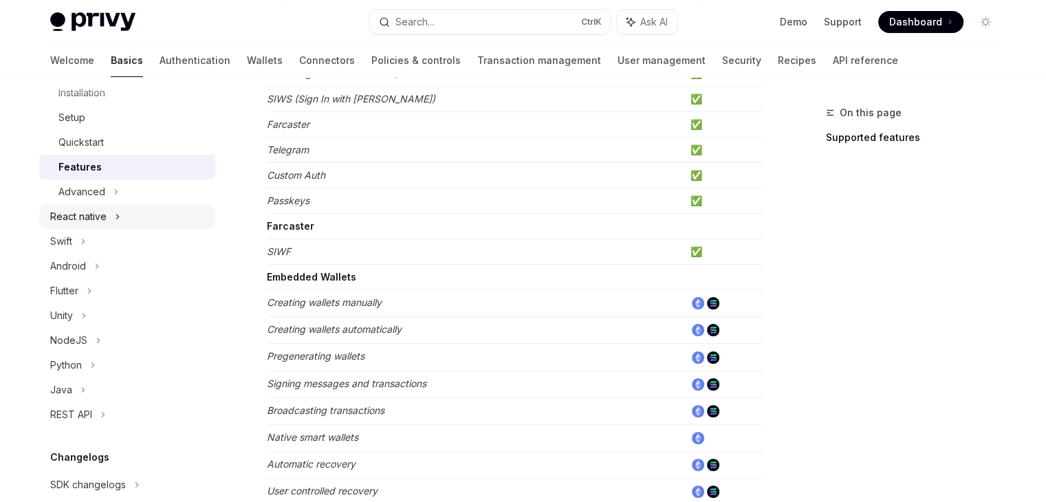
scroll to position [353, 0]
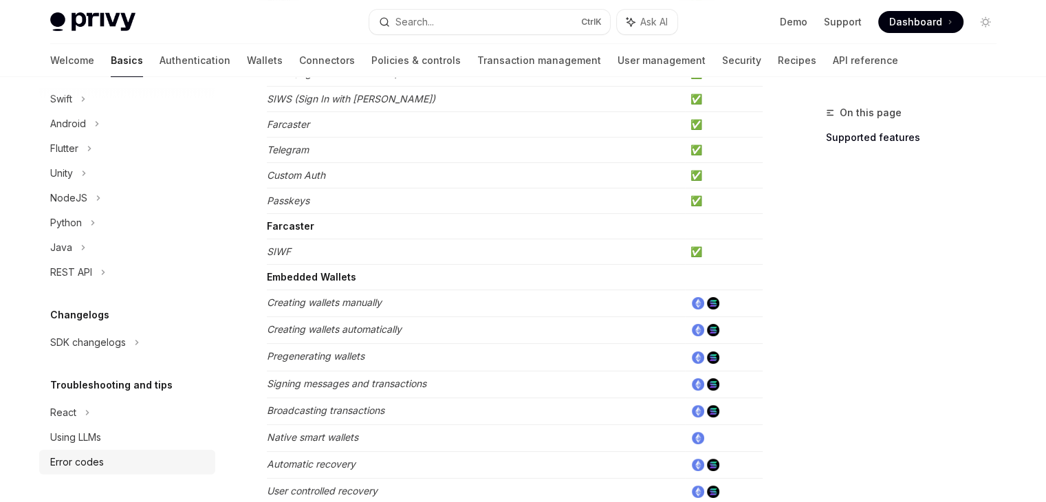
click at [96, 459] on div "Error codes" at bounding box center [77, 462] width 54 height 17
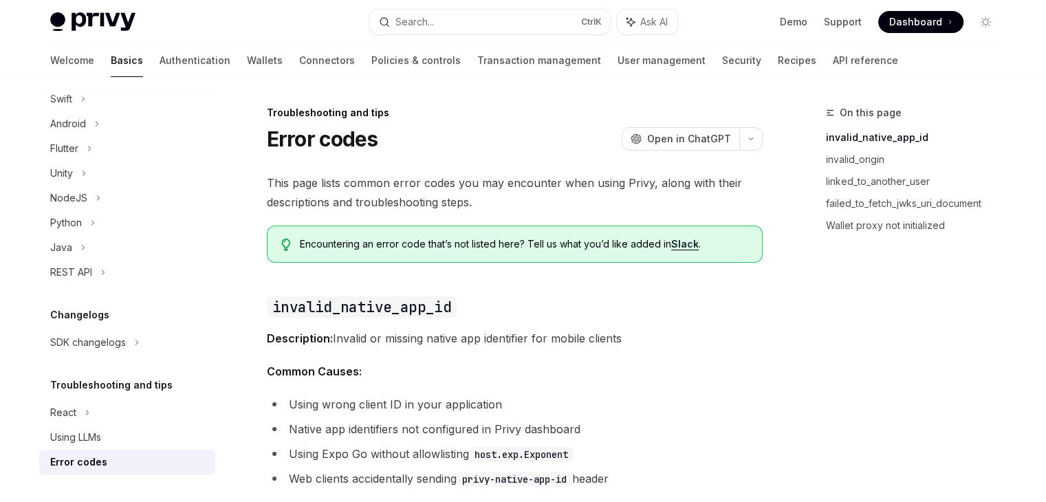
click at [473, 243] on span "Encountering an error code that’s not listed here? Tell us what you’d like adde…" at bounding box center [524, 244] width 448 height 14
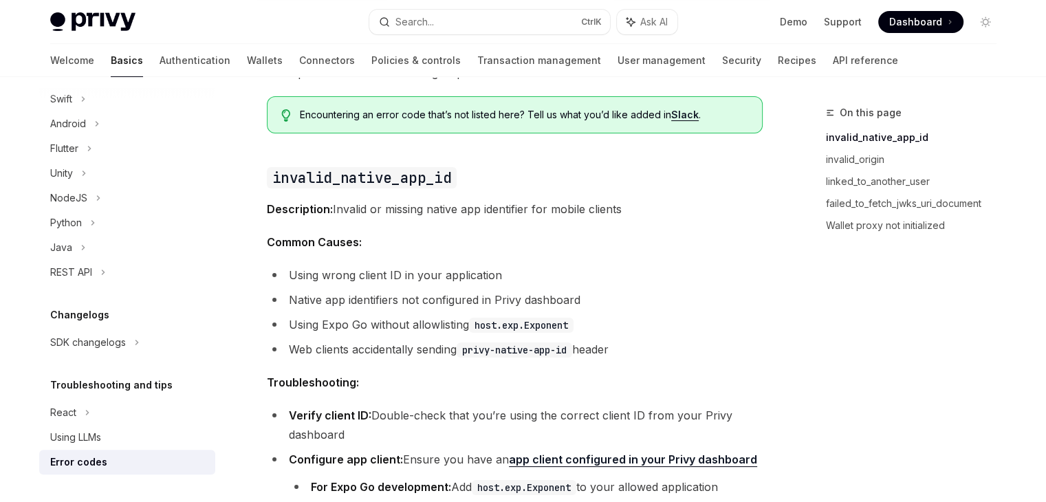
scroll to position [138, 0]
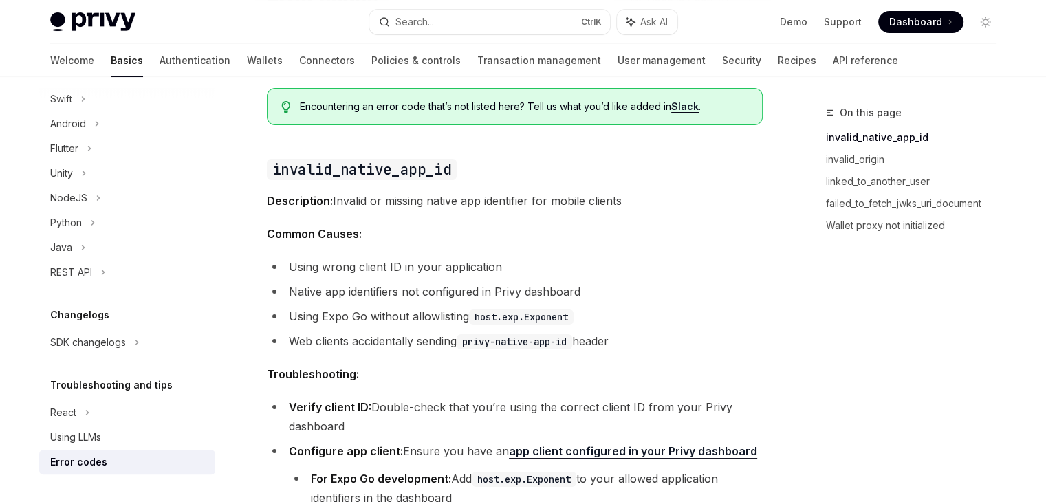
click at [470, 269] on li "Using wrong client ID in your application" at bounding box center [515, 266] width 496 height 19
click at [469, 290] on li "Native app identifiers not configured in Privy dashboard" at bounding box center [515, 291] width 496 height 19
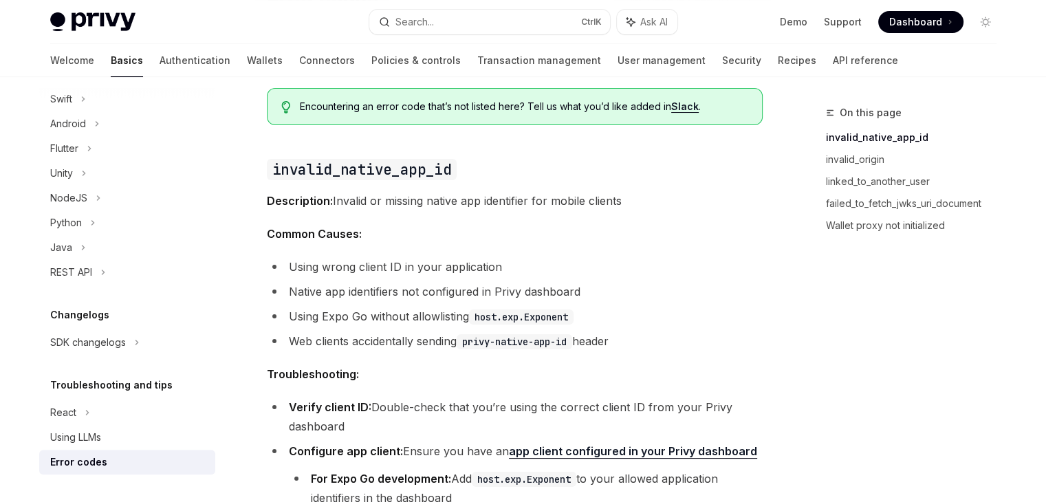
click at [438, 320] on li "Using Expo Go without allowlisting host.exp.Exponent" at bounding box center [515, 316] width 496 height 19
click at [453, 341] on li "Web clients accidentally sending privy-native-app-id header" at bounding box center [515, 340] width 496 height 19
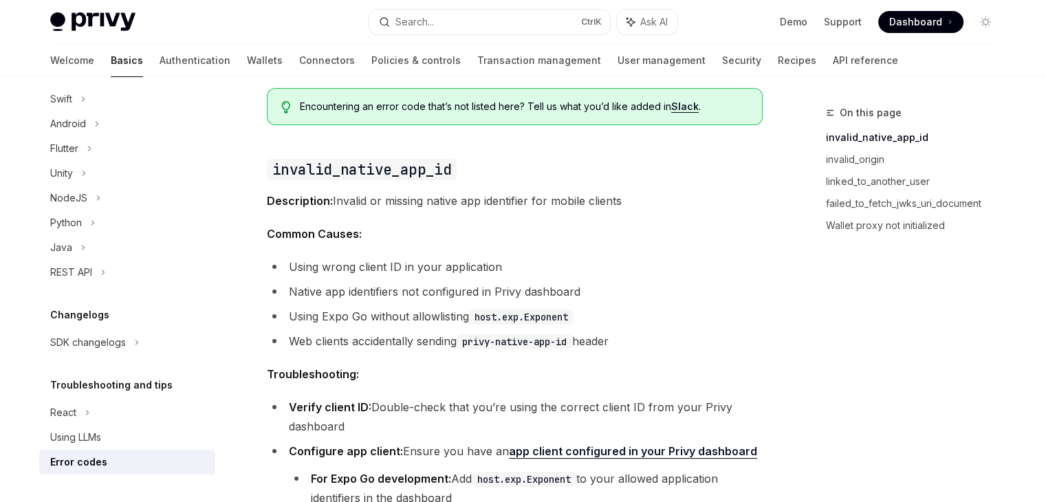
click at [453, 341] on li "Web clients accidentally sending privy-native-app-id header" at bounding box center [515, 340] width 496 height 19
click at [453, 342] on li "Web clients accidentally sending privy-native-app-id header" at bounding box center [515, 340] width 496 height 19
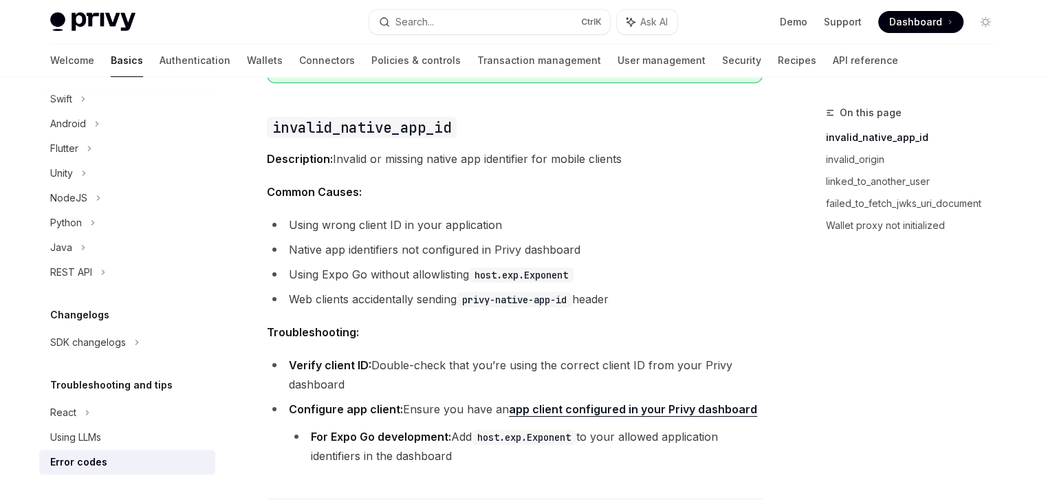
scroll to position [206, 0]
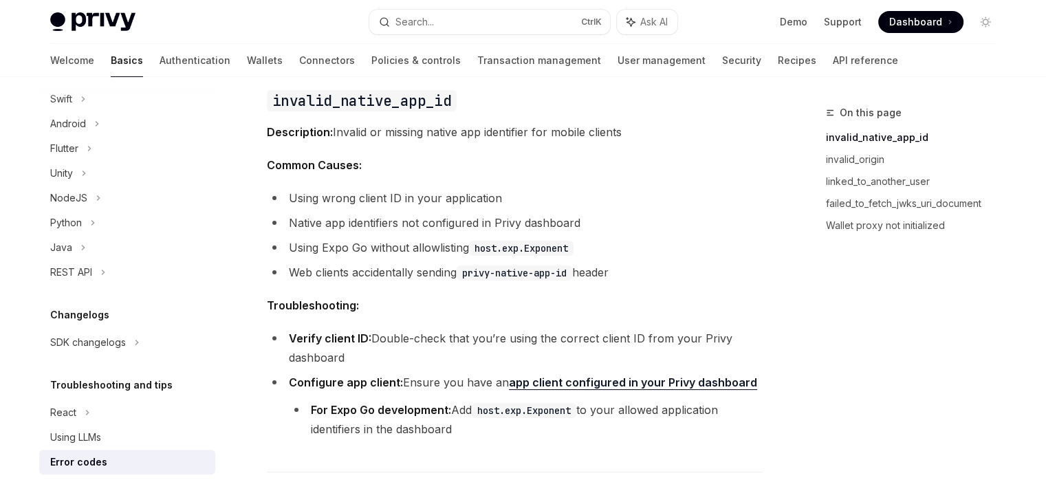
click at [456, 337] on li "Verify client ID: Double-check that you’re using the correct client ID from you…" at bounding box center [515, 348] width 496 height 39
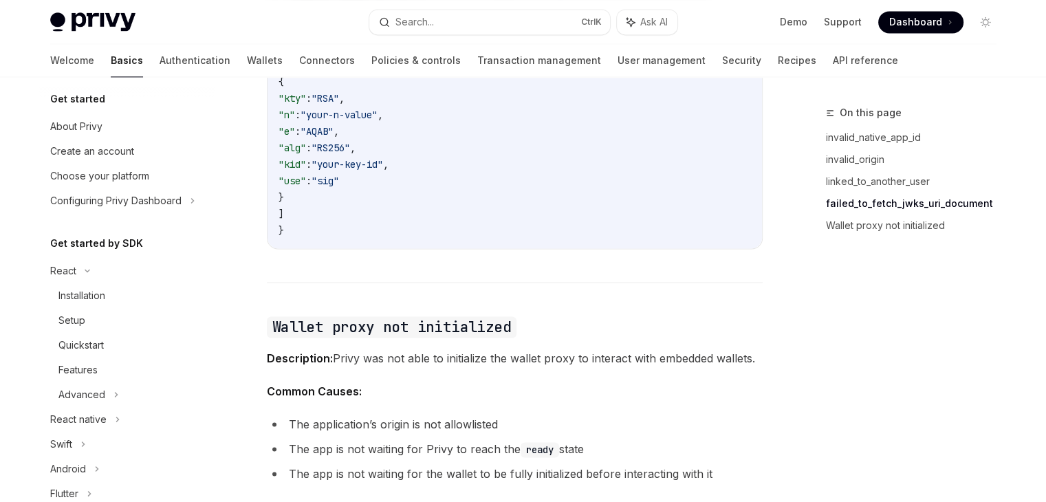
scroll to position [0, 0]
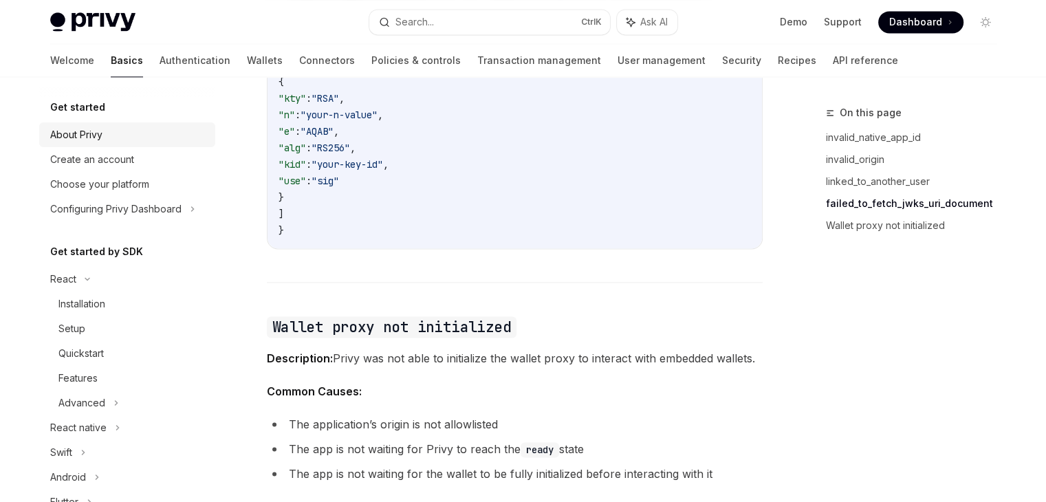
click at [147, 140] on div "About Privy" at bounding box center [128, 135] width 157 height 17
type textarea "*"
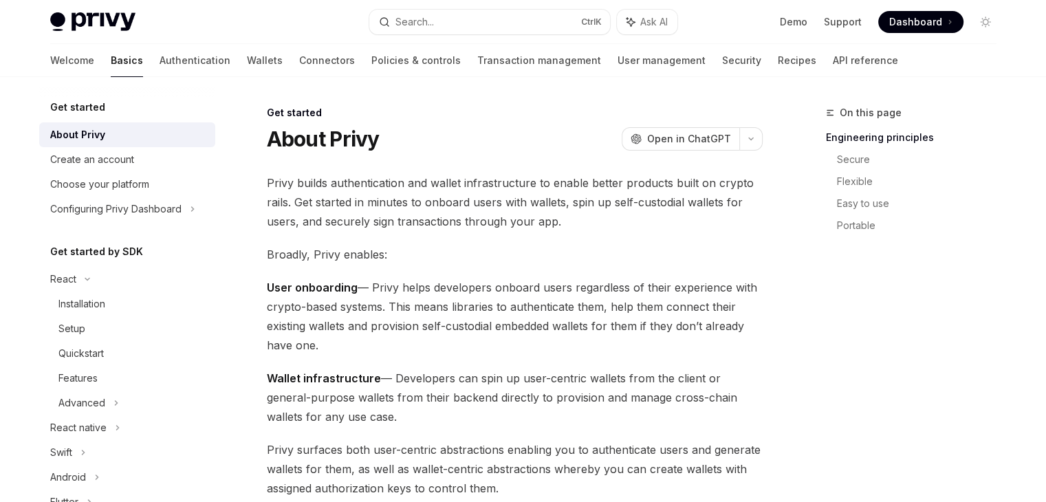
scroll to position [481, 0]
